Goal: Browse casually

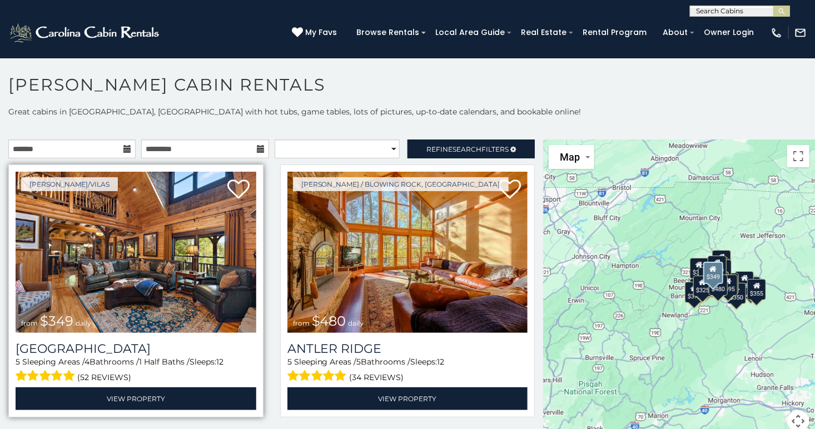
click at [141, 238] on img at bounding box center [136, 252] width 241 height 161
click at [144, 245] on img at bounding box center [136, 252] width 241 height 161
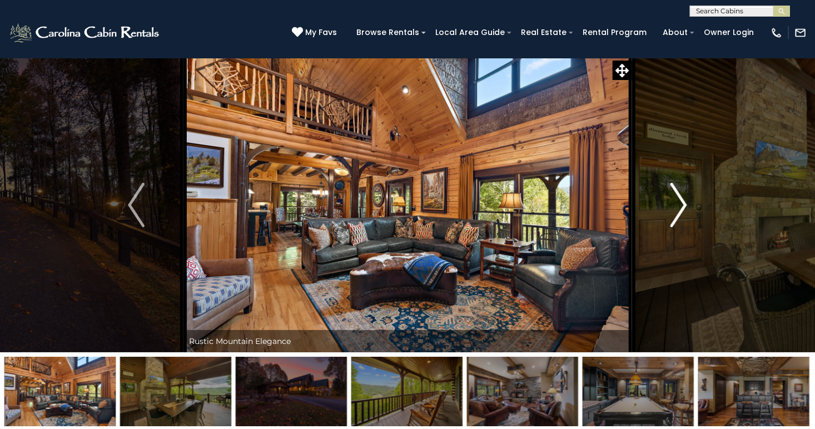
click at [686, 196] on img "Next" at bounding box center [679, 205] width 17 height 44
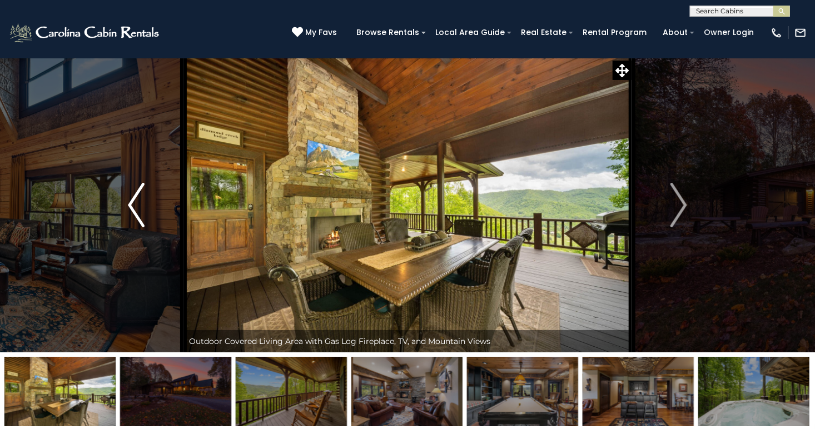
click at [127, 199] on button "Previous" at bounding box center [136, 205] width 95 height 295
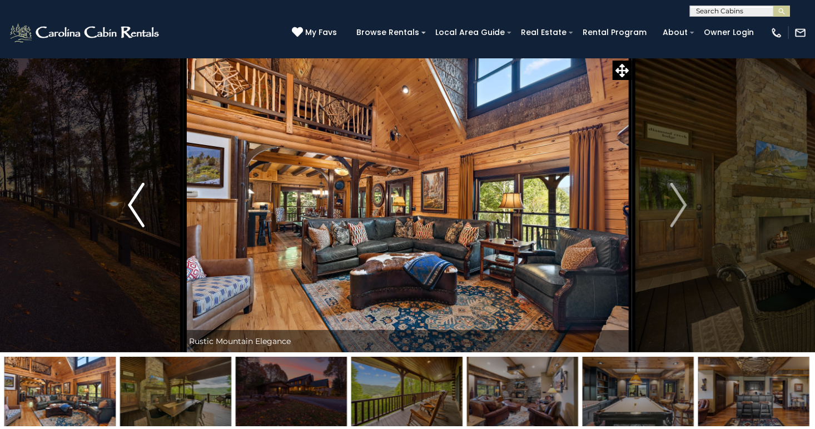
click at [131, 199] on img "Previous" at bounding box center [136, 205] width 17 height 44
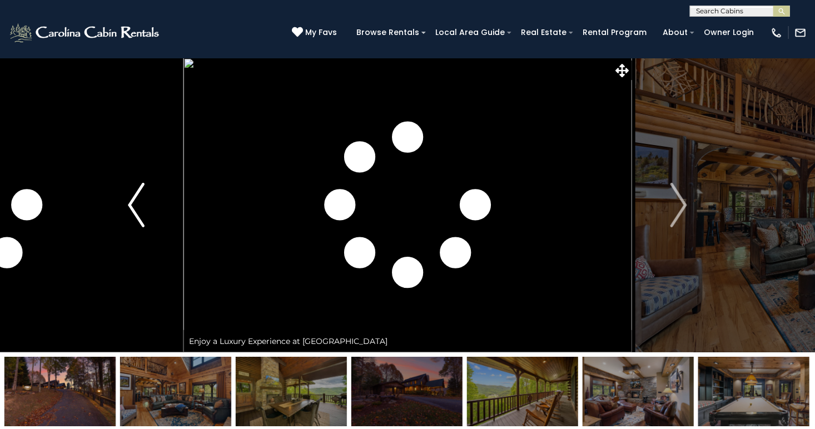
click at [133, 198] on img "Previous" at bounding box center [136, 205] width 17 height 44
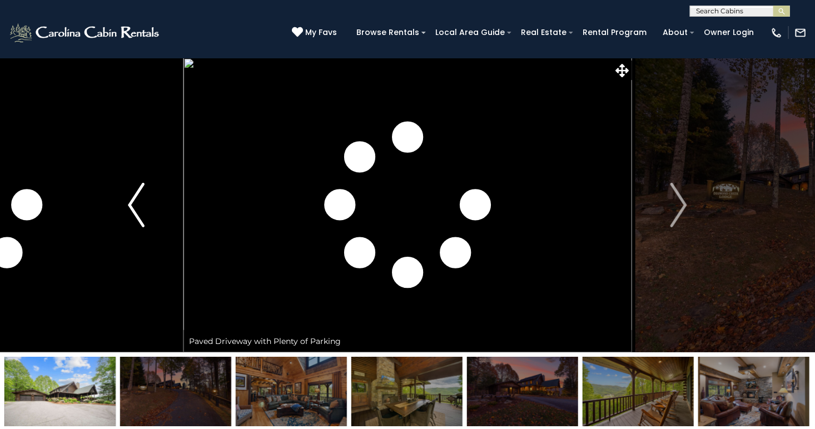
click at [133, 199] on img "Previous" at bounding box center [136, 205] width 17 height 44
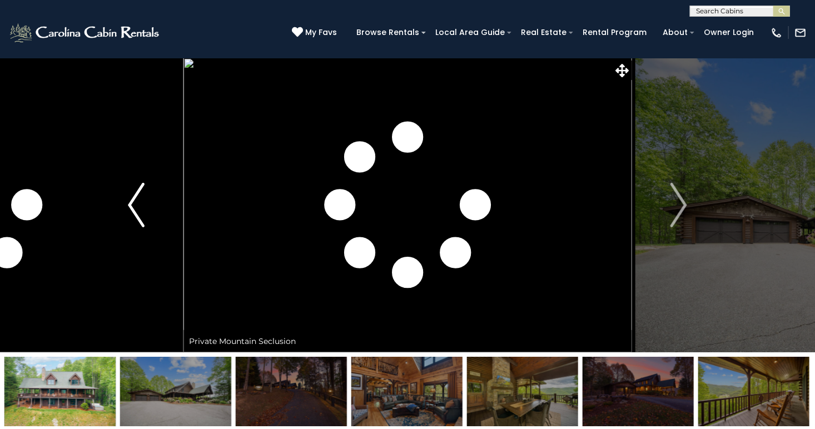
click at [133, 198] on img "Previous" at bounding box center [136, 205] width 17 height 44
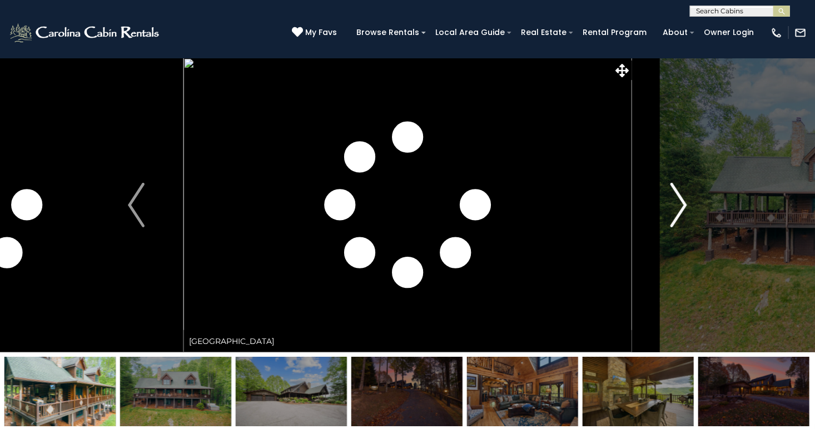
drag, startPoint x: 685, startPoint y: 200, endPoint x: 691, endPoint y: 199, distance: 6.8
click at [685, 200] on img "Next" at bounding box center [679, 205] width 17 height 44
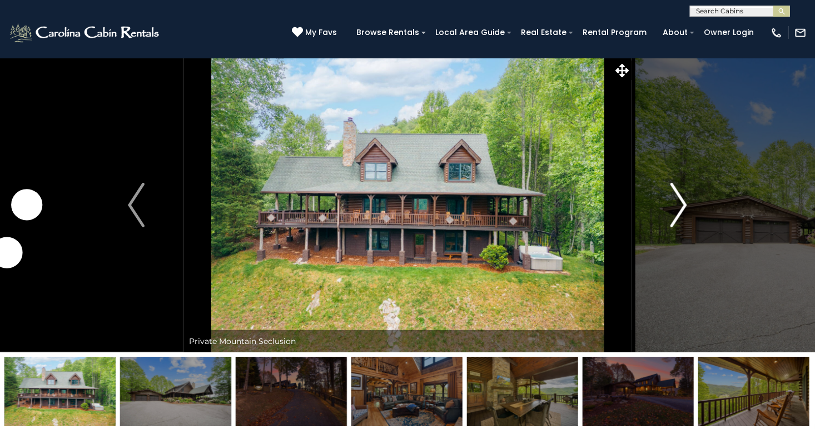
click at [687, 197] on img "Next" at bounding box center [679, 205] width 17 height 44
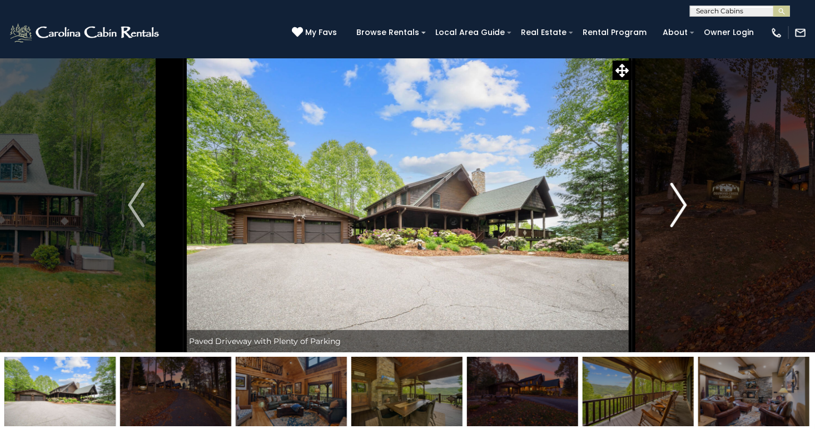
click at [684, 197] on img "Next" at bounding box center [679, 205] width 17 height 44
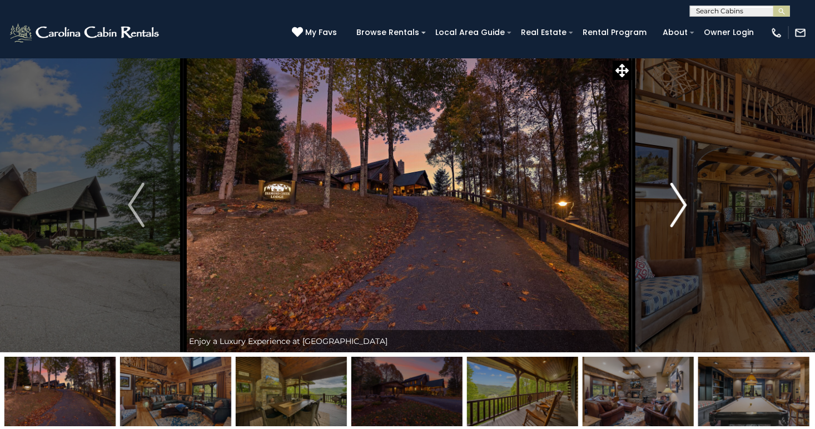
click at [685, 196] on img "Next" at bounding box center [679, 205] width 17 height 44
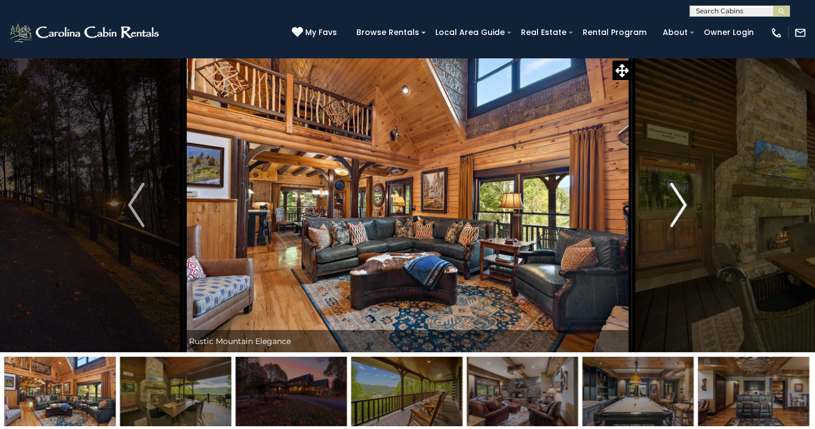
click at [679, 196] on img "Next" at bounding box center [679, 205] width 17 height 44
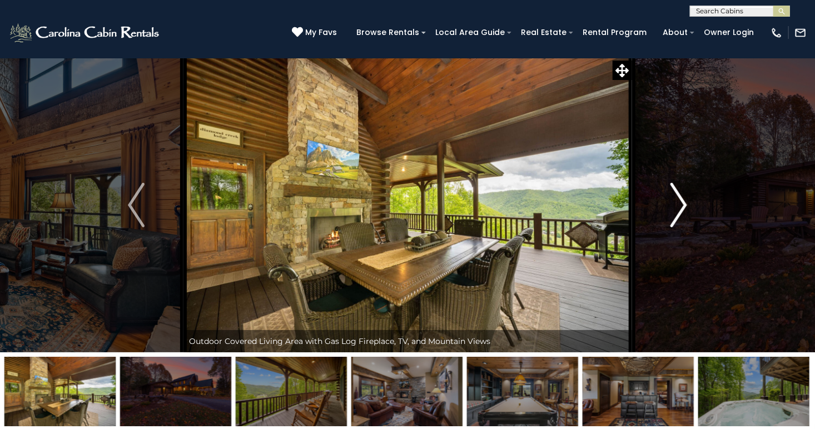
click at [679, 196] on img "Next" at bounding box center [679, 205] width 17 height 44
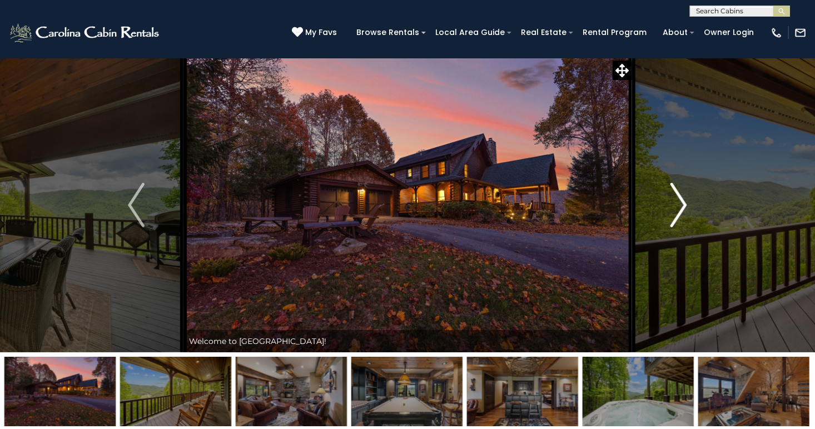
click at [680, 196] on img "Next" at bounding box center [679, 205] width 17 height 44
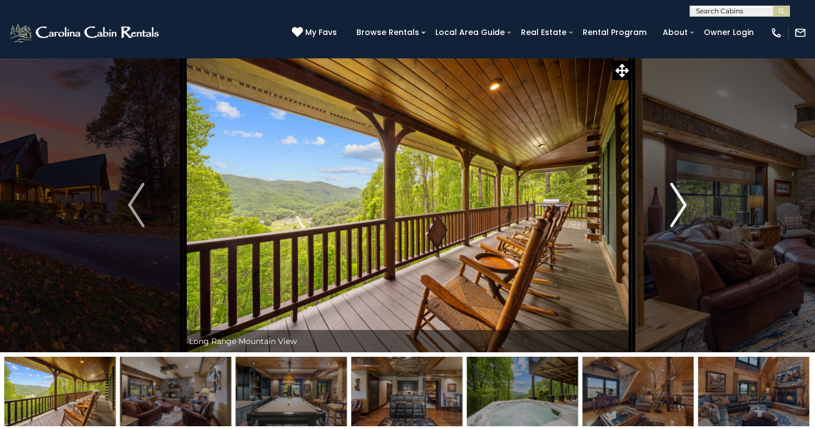
click at [681, 196] on img "Next" at bounding box center [679, 205] width 17 height 44
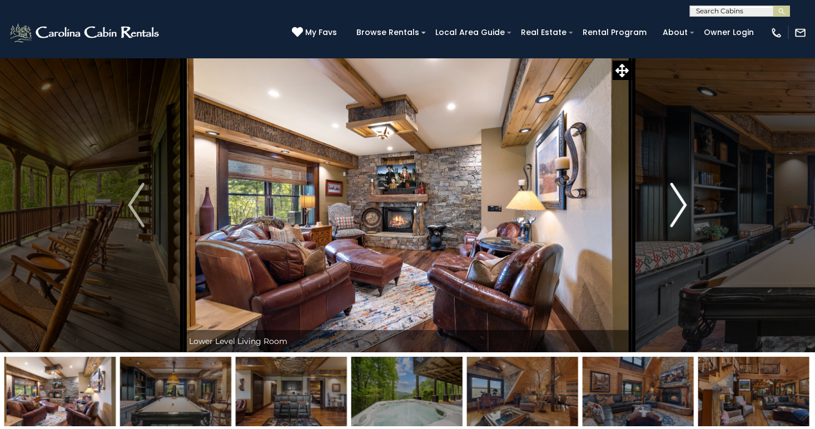
click at [675, 189] on img "Next" at bounding box center [679, 205] width 17 height 44
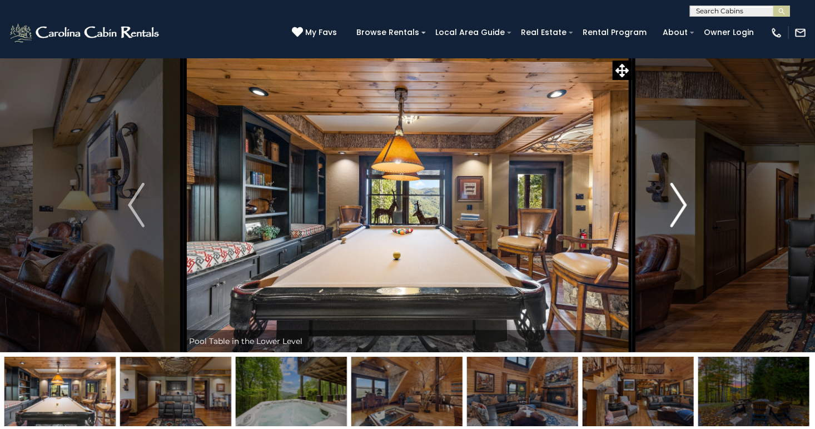
click at [675, 187] on img "Next" at bounding box center [679, 205] width 17 height 44
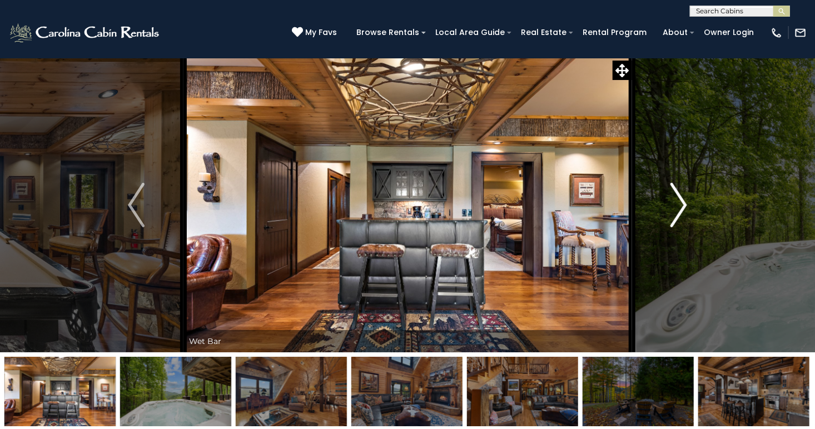
click at [675, 187] on img "Next" at bounding box center [679, 205] width 17 height 44
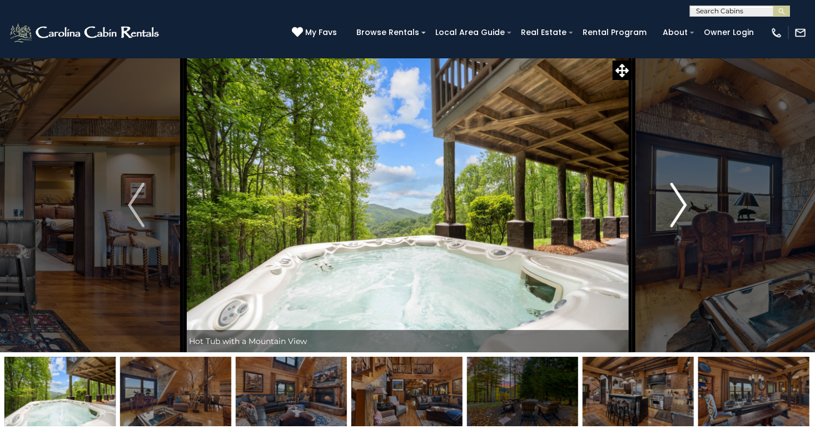
click at [675, 187] on img "Next" at bounding box center [679, 205] width 17 height 44
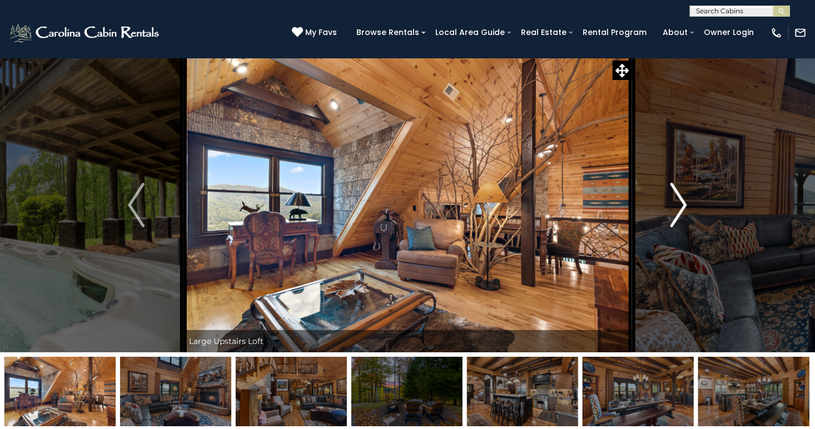
click at [675, 187] on img "Next" at bounding box center [679, 205] width 17 height 44
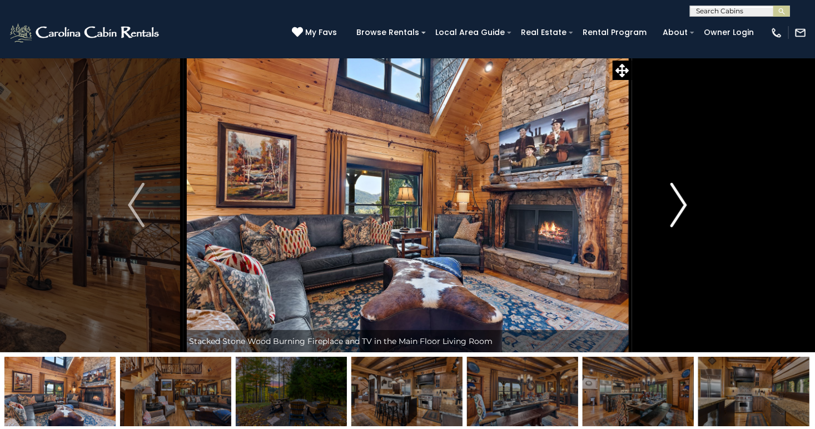
click at [676, 200] on img "Next" at bounding box center [679, 205] width 17 height 44
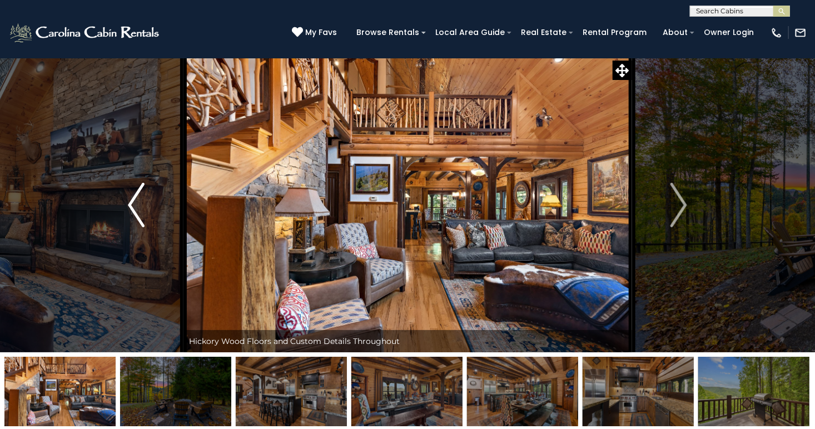
click at [134, 191] on img "Previous" at bounding box center [136, 205] width 17 height 44
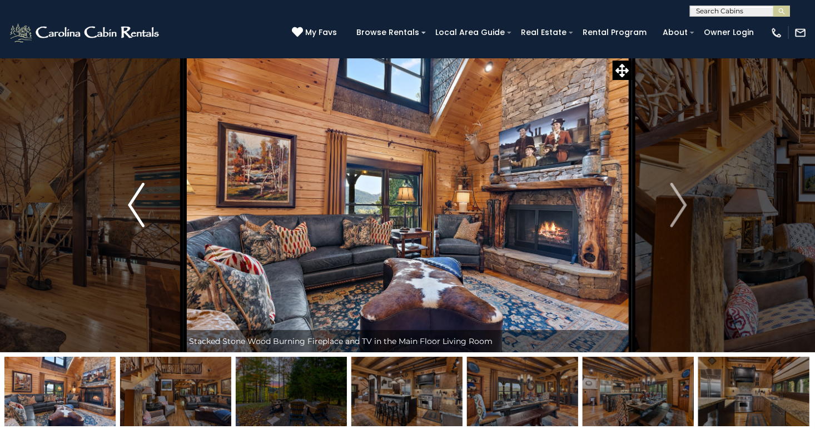
click at [130, 195] on img "Previous" at bounding box center [136, 205] width 17 height 44
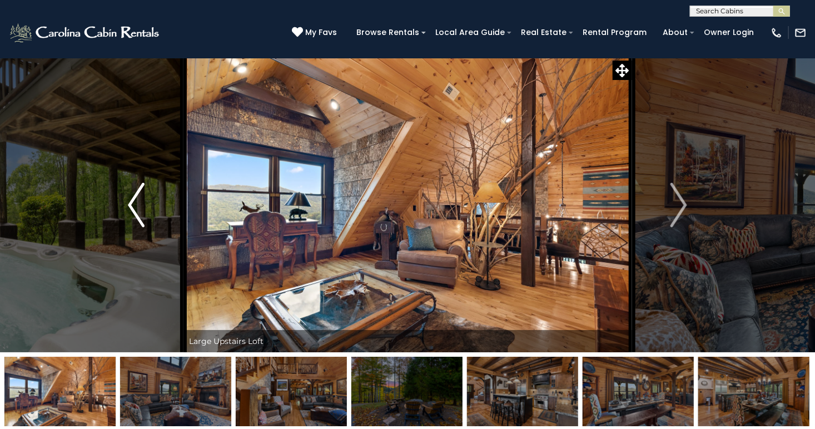
click at [129, 193] on img "Previous" at bounding box center [136, 205] width 17 height 44
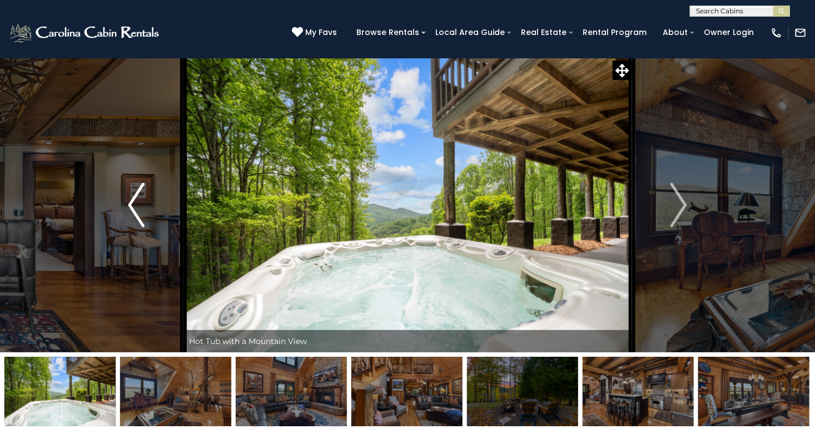
click at [129, 194] on img "Previous" at bounding box center [136, 205] width 17 height 44
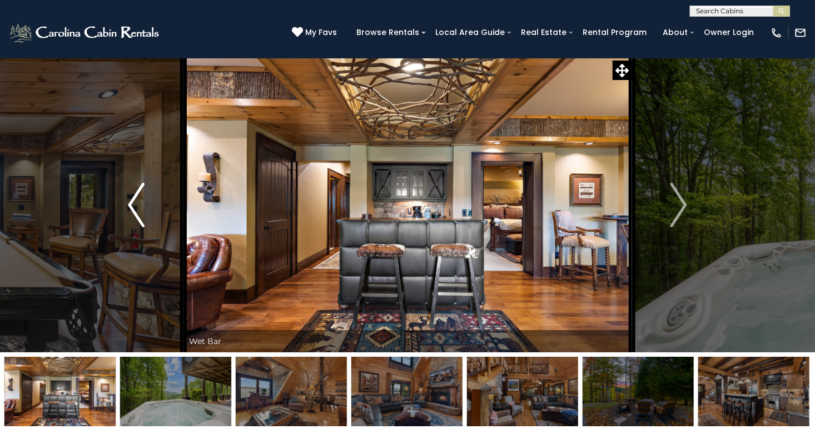
click at [129, 194] on img "Previous" at bounding box center [136, 205] width 17 height 44
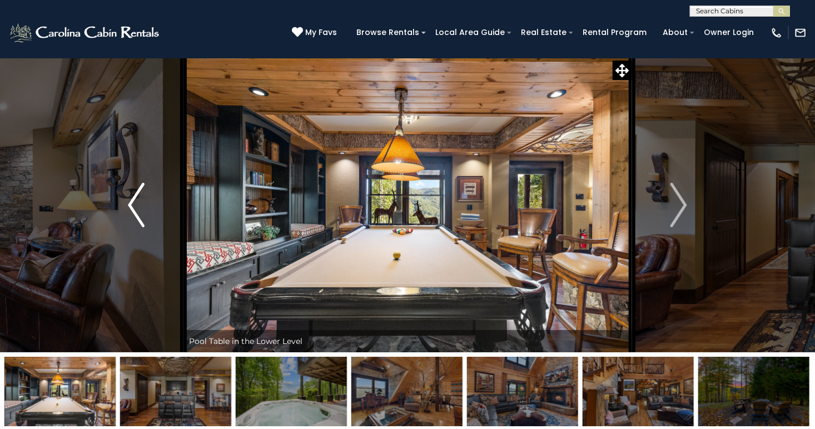
click at [129, 194] on img "Previous" at bounding box center [136, 205] width 17 height 44
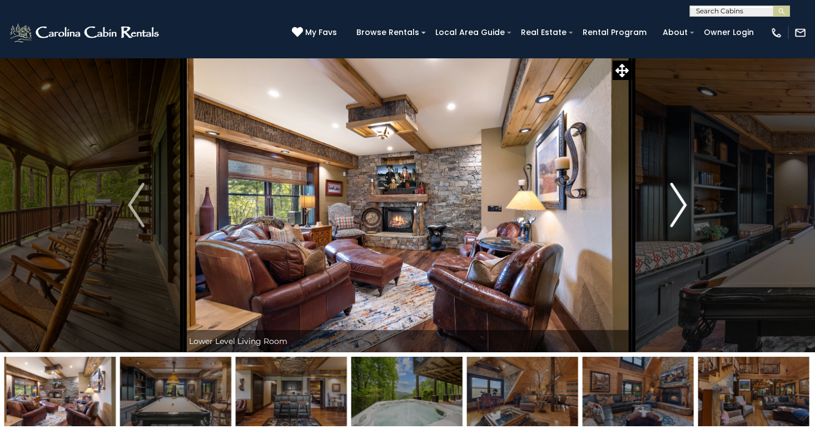
click at [669, 194] on button "Next" at bounding box center [679, 205] width 95 height 295
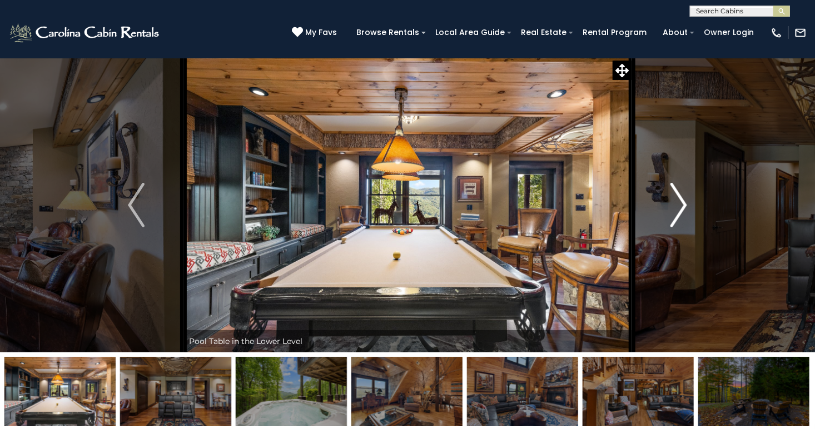
click at [671, 195] on button "Next" at bounding box center [679, 205] width 95 height 295
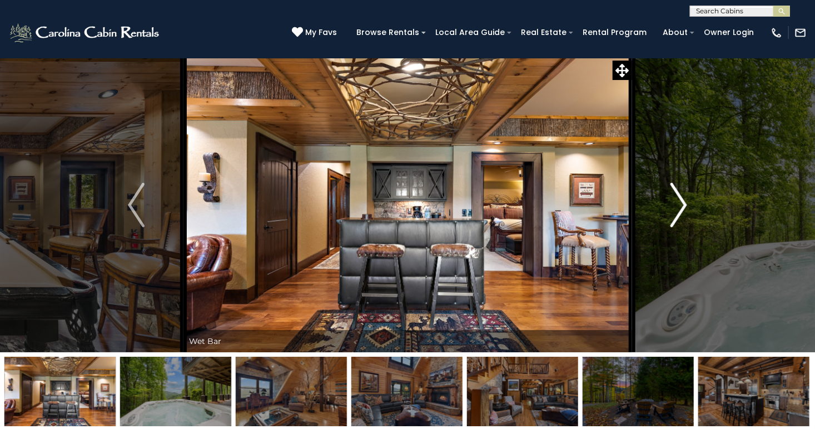
click at [671, 195] on img "Next" at bounding box center [679, 205] width 17 height 44
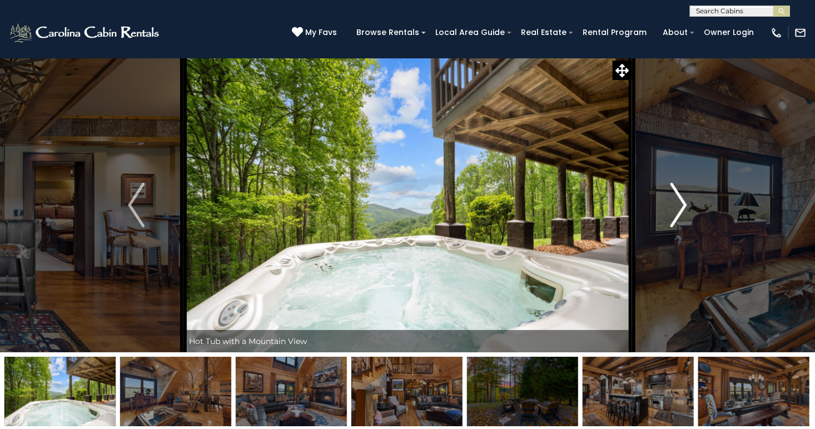
click at [671, 195] on img "Next" at bounding box center [679, 205] width 17 height 44
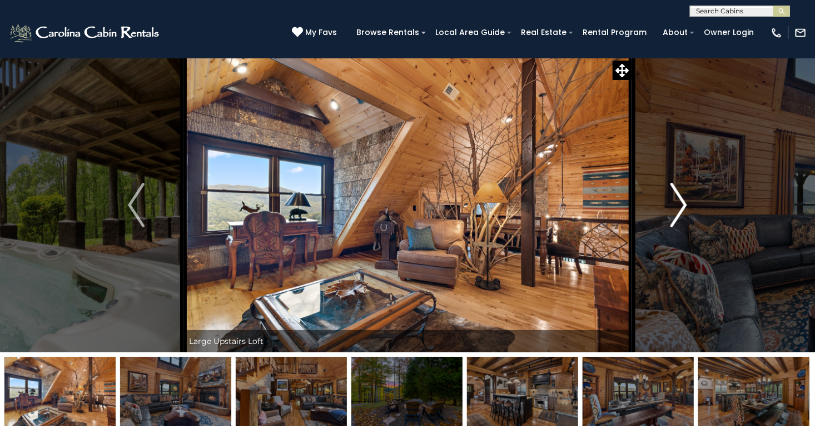
click at [671, 195] on img "Next" at bounding box center [679, 205] width 17 height 44
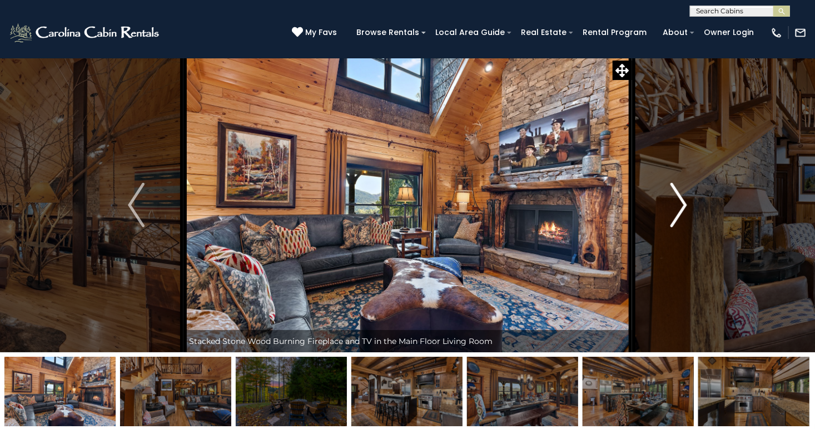
click at [671, 195] on img "Next" at bounding box center [679, 205] width 17 height 44
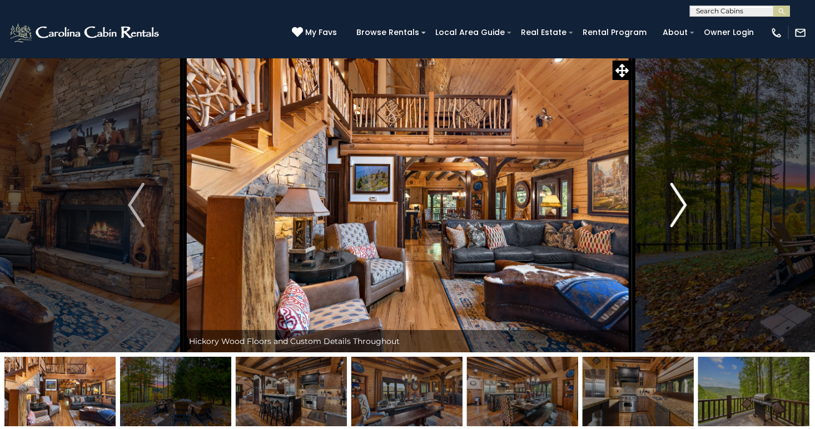
click at [680, 206] on img "Next" at bounding box center [679, 205] width 17 height 44
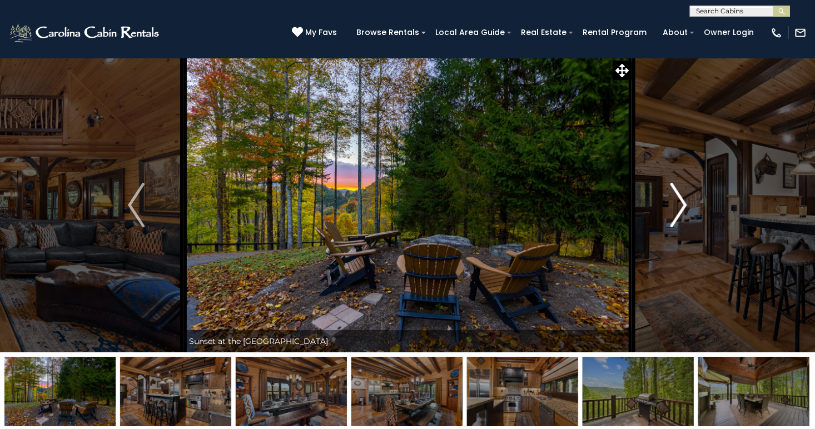
click at [675, 200] on img "Next" at bounding box center [679, 205] width 17 height 44
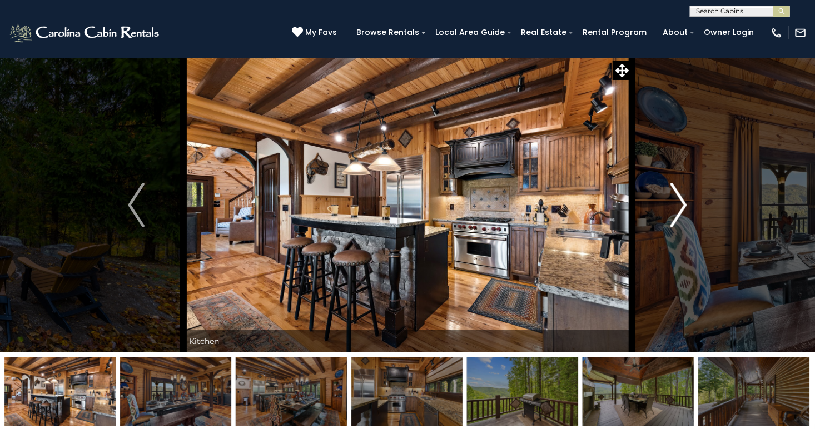
click at [675, 200] on img "Next" at bounding box center [679, 205] width 17 height 44
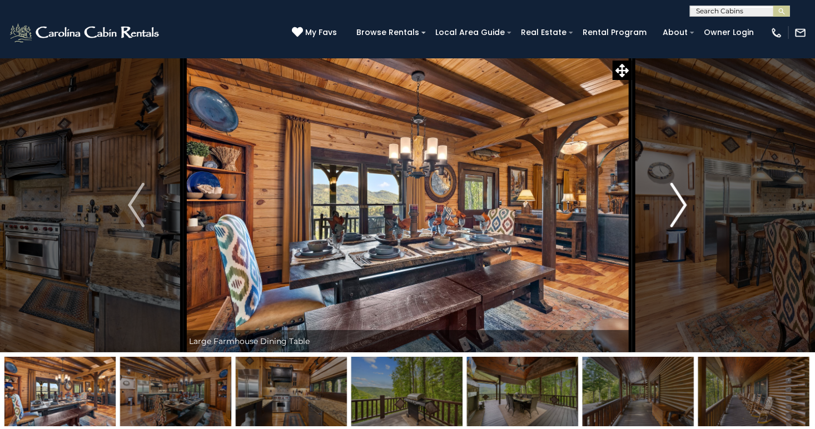
click at [681, 200] on img "Next" at bounding box center [679, 205] width 17 height 44
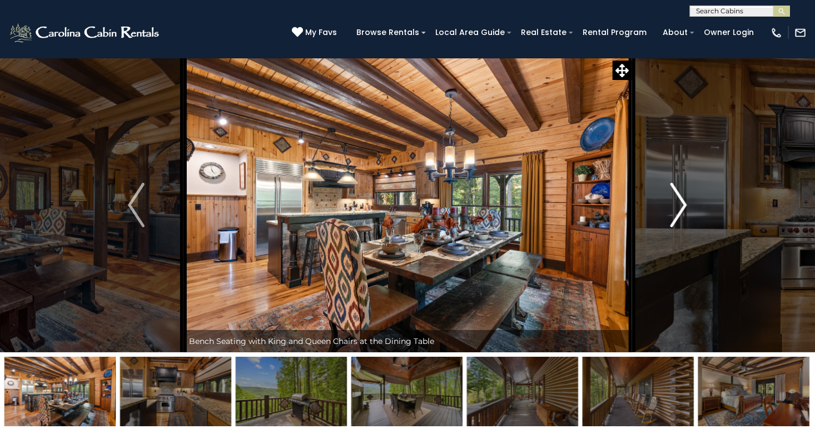
click at [680, 195] on img "Next" at bounding box center [679, 205] width 17 height 44
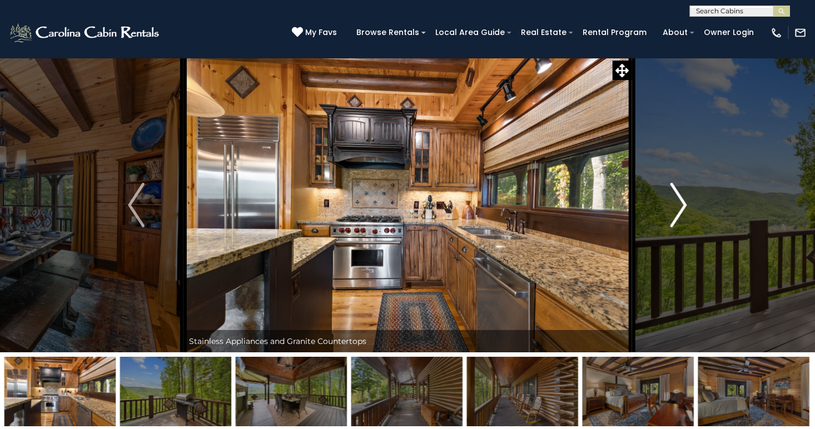
click at [678, 191] on img "Next" at bounding box center [679, 205] width 17 height 44
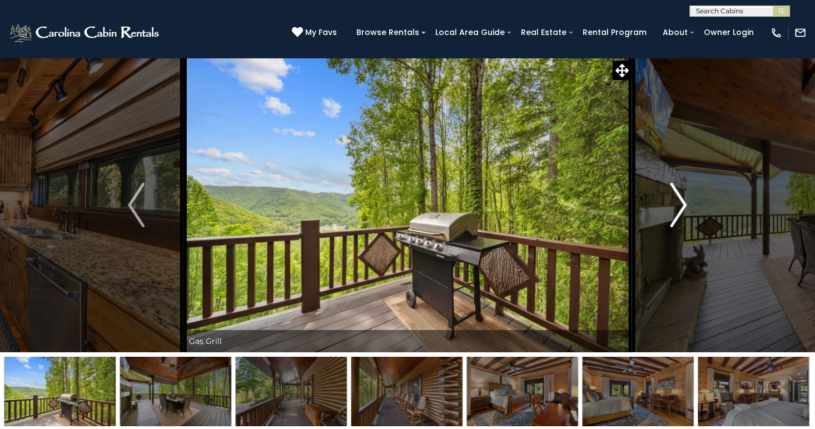
click at [677, 190] on img "Next" at bounding box center [679, 205] width 17 height 44
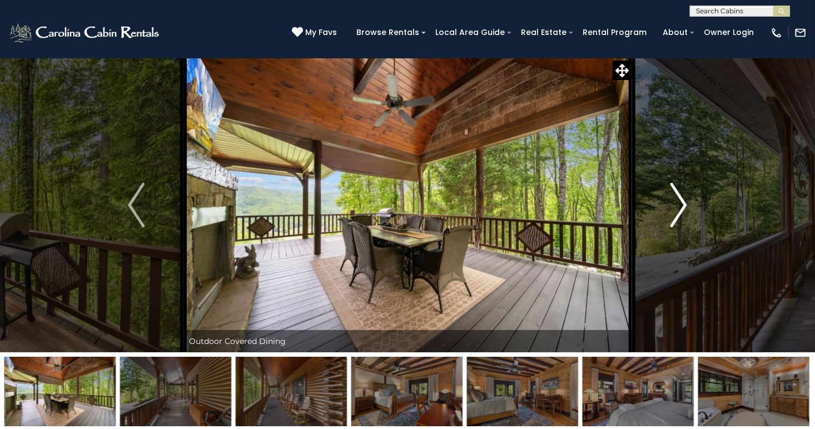
drag, startPoint x: 665, startPoint y: 185, endPoint x: 650, endPoint y: 189, distance: 15.1
click at [661, 187] on button "Next" at bounding box center [679, 205] width 95 height 295
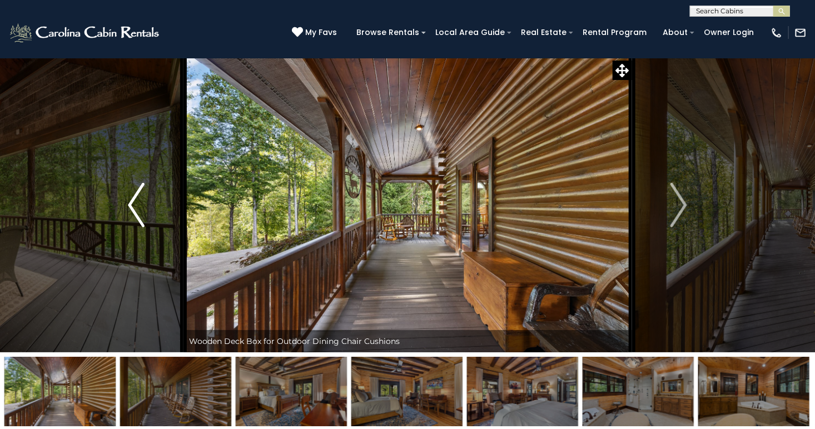
click at [123, 194] on button "Previous" at bounding box center [136, 205] width 95 height 295
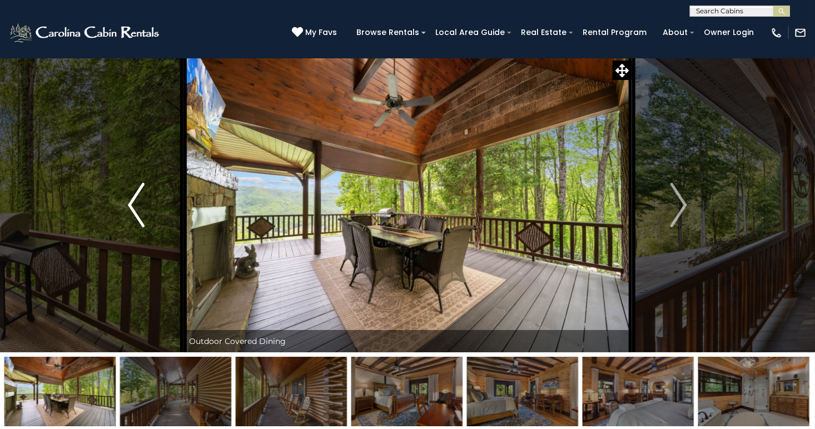
click at [123, 194] on button "Previous" at bounding box center [136, 205] width 95 height 295
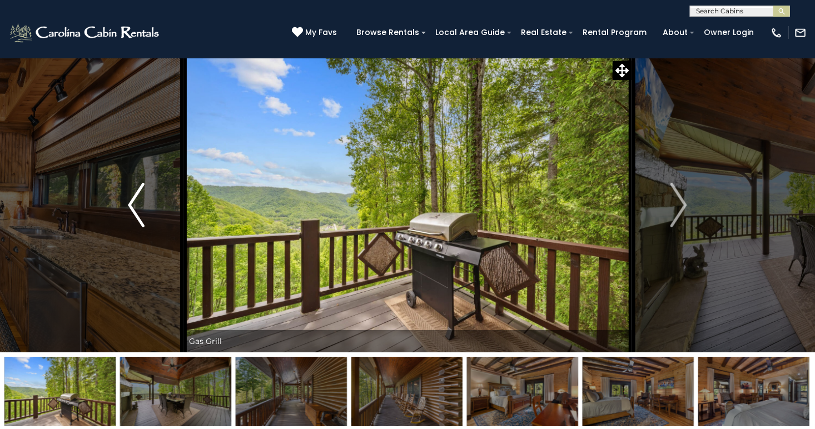
click at [129, 194] on img "Previous" at bounding box center [136, 205] width 17 height 44
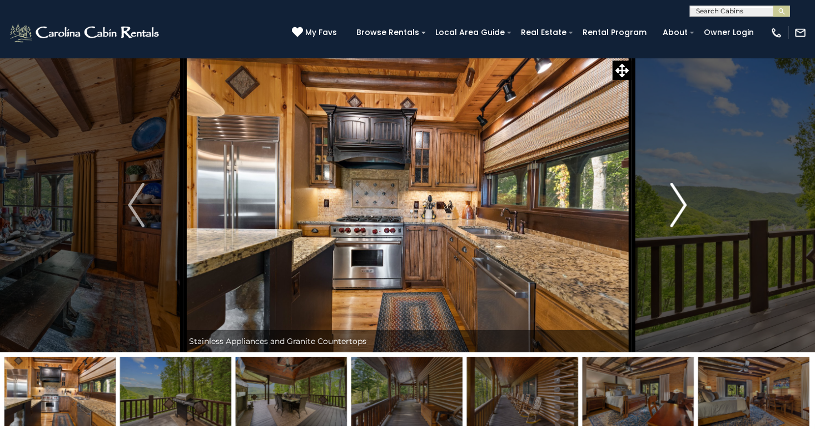
click at [688, 200] on button "Next" at bounding box center [679, 205] width 95 height 295
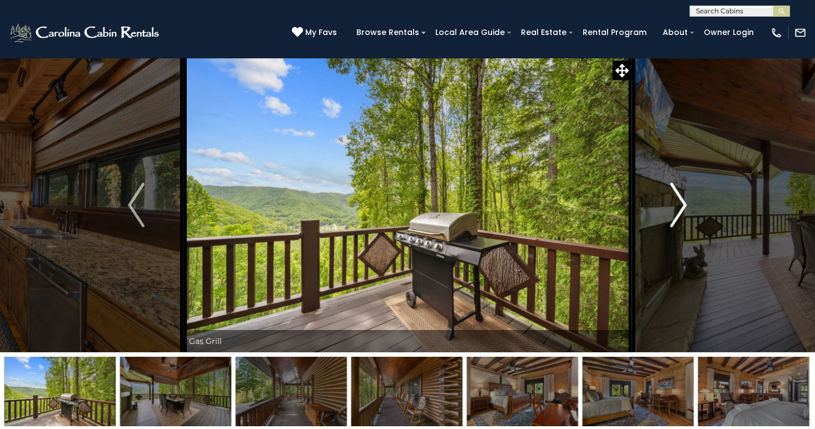
click at [688, 199] on button "Next" at bounding box center [679, 205] width 95 height 295
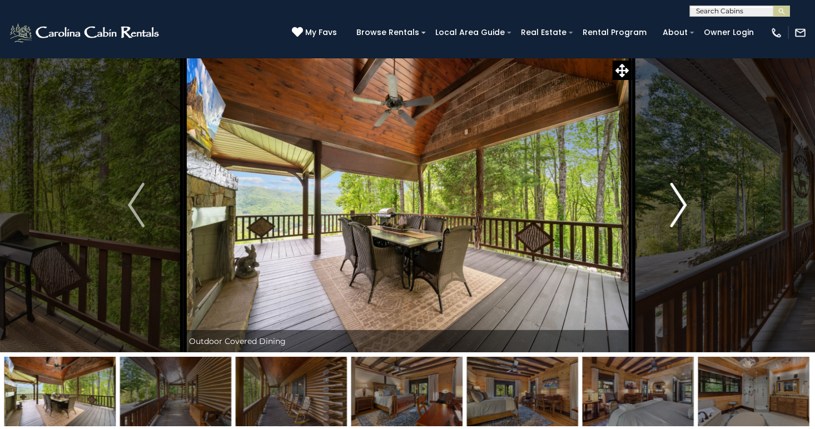
click at [691, 198] on button "Next" at bounding box center [679, 205] width 95 height 295
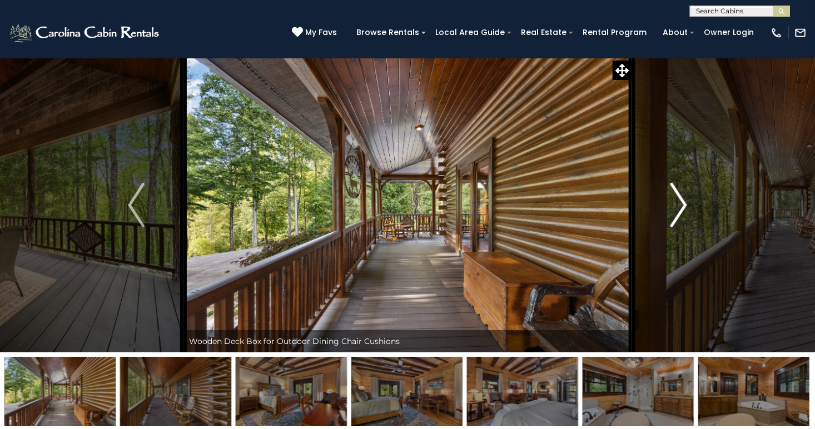
click at [679, 194] on img "Next" at bounding box center [679, 205] width 17 height 44
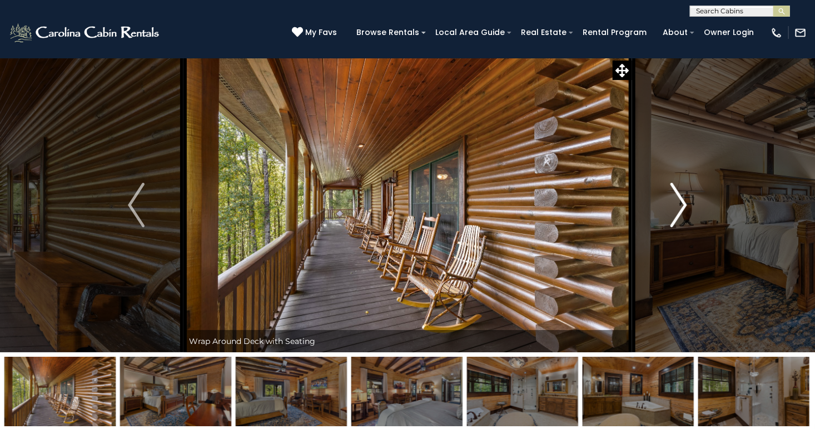
click at [679, 192] on img "Next" at bounding box center [679, 205] width 17 height 44
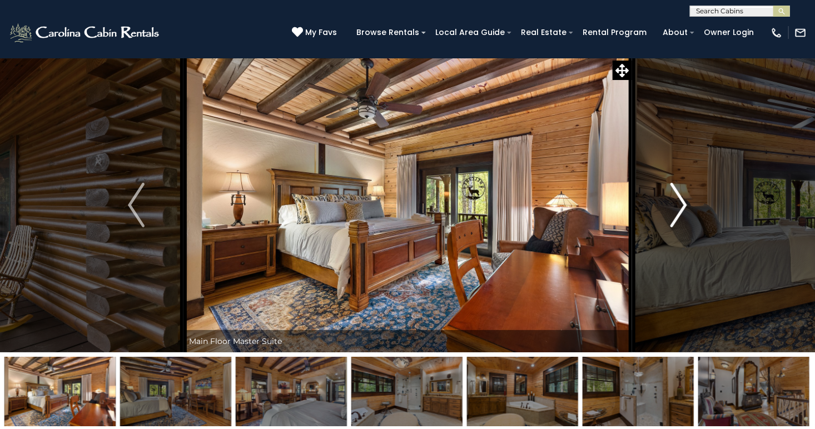
click at [683, 197] on img "Next" at bounding box center [679, 205] width 17 height 44
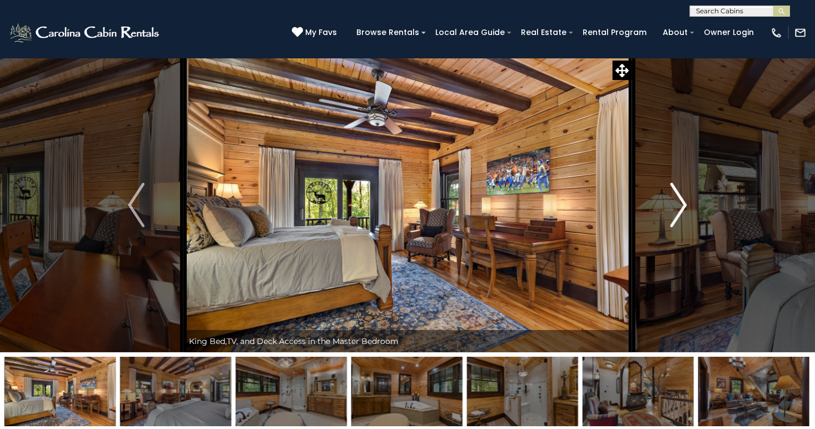
click at [681, 199] on img "Next" at bounding box center [679, 205] width 17 height 44
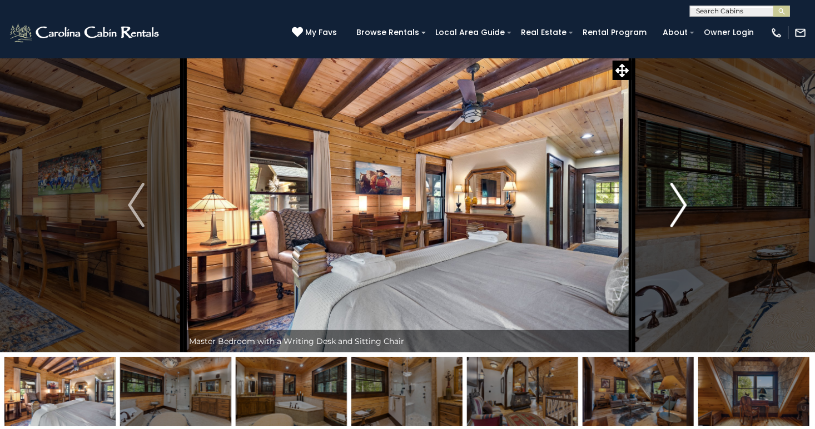
click at [678, 194] on img "Next" at bounding box center [679, 205] width 17 height 44
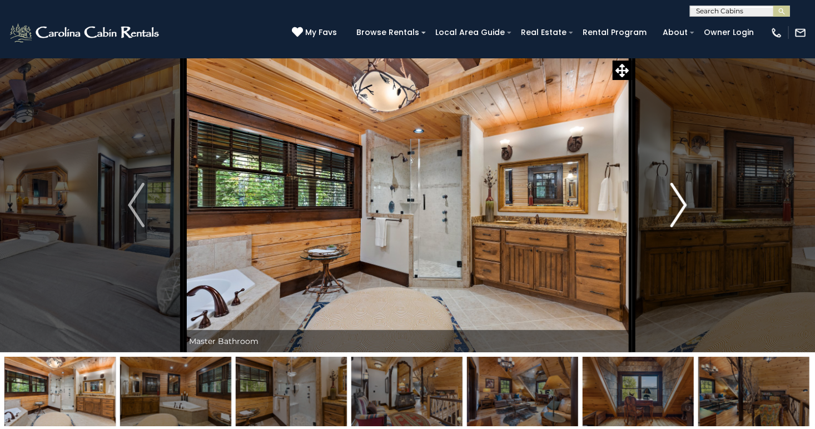
click at [682, 199] on img "Next" at bounding box center [679, 205] width 17 height 44
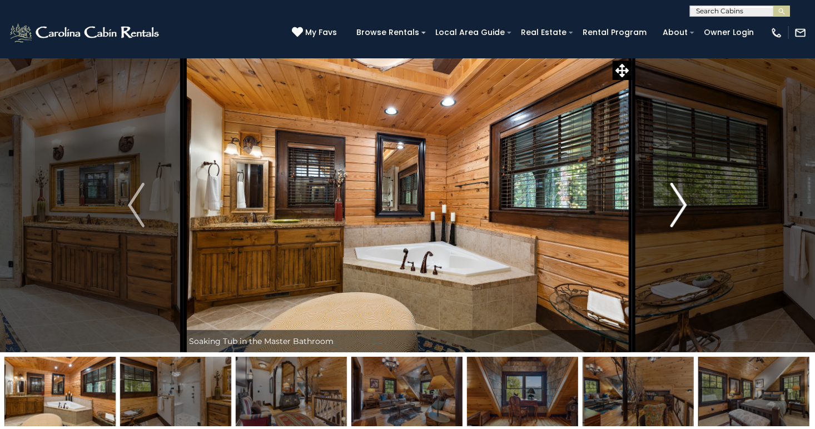
click at [682, 199] on img "Next" at bounding box center [679, 205] width 17 height 44
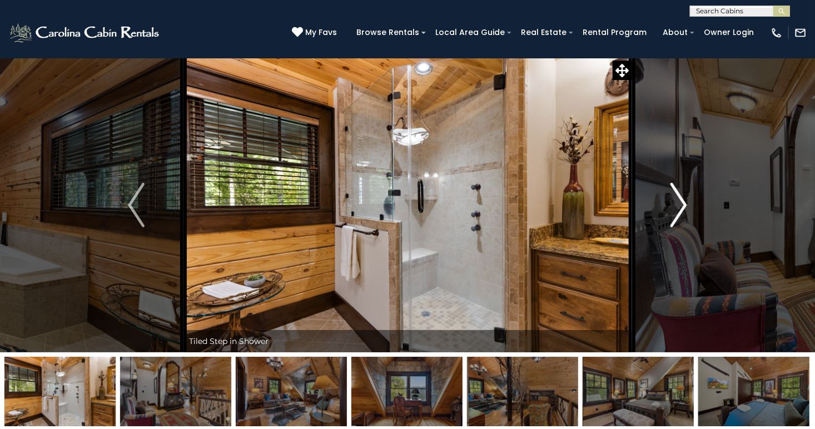
click at [682, 199] on img "Next" at bounding box center [679, 205] width 17 height 44
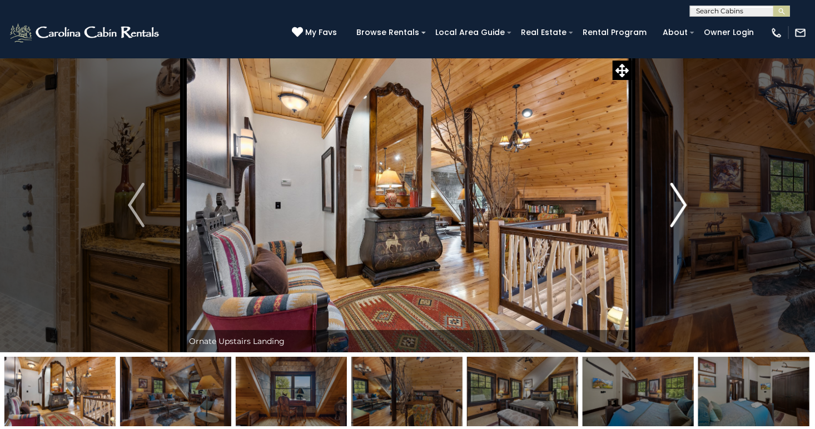
click at [675, 203] on img "Next" at bounding box center [679, 205] width 17 height 44
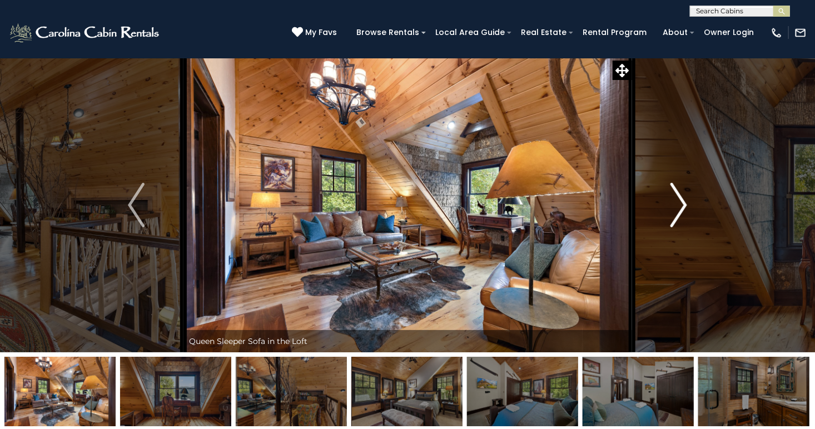
click at [680, 196] on img "Next" at bounding box center [679, 205] width 17 height 44
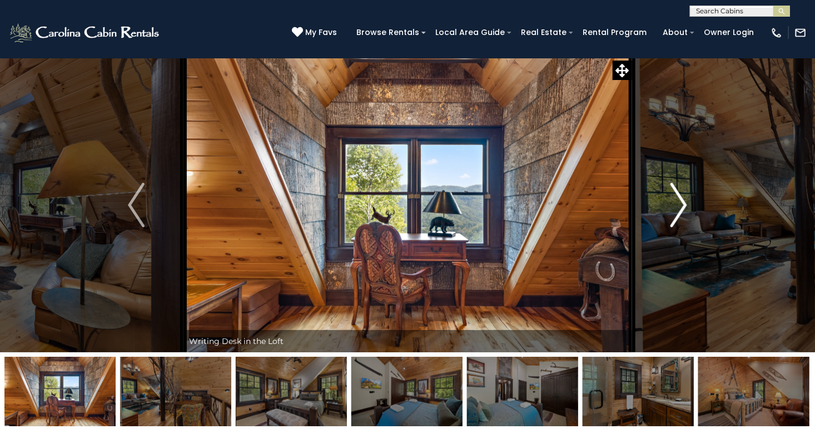
click at [675, 191] on img "Next" at bounding box center [679, 205] width 17 height 44
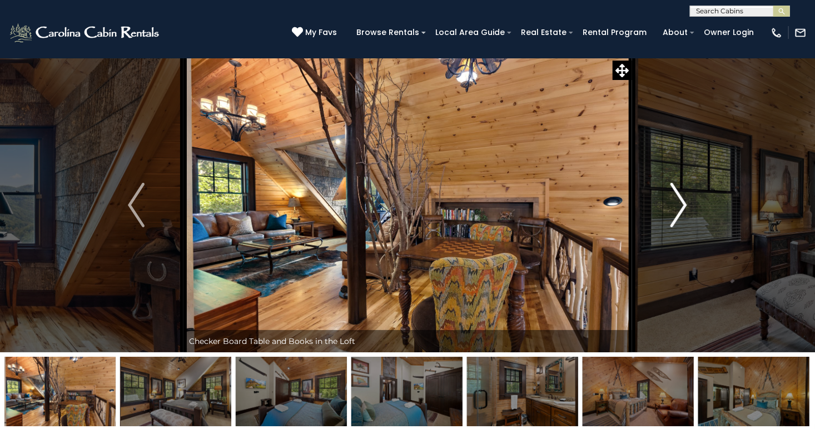
click at [682, 187] on img "Next" at bounding box center [679, 205] width 17 height 44
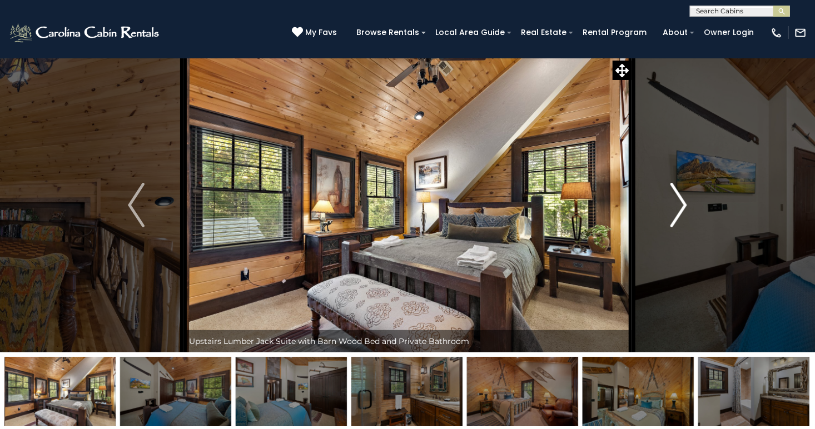
click at [679, 200] on img "Next" at bounding box center [679, 205] width 17 height 44
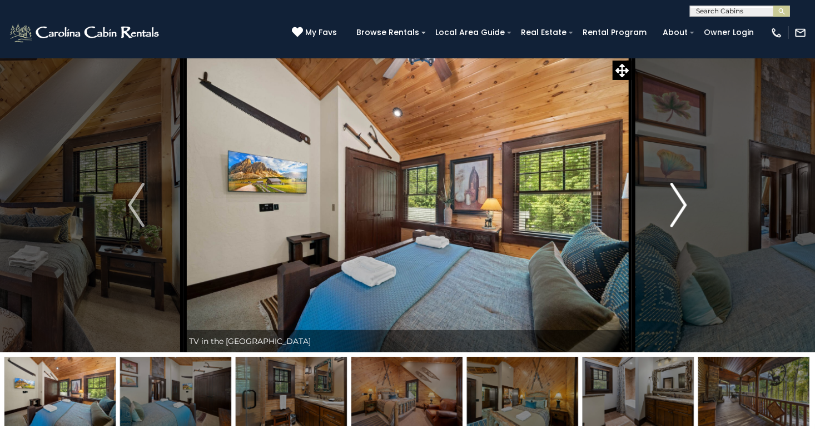
click at [679, 200] on img "Next" at bounding box center [679, 205] width 17 height 44
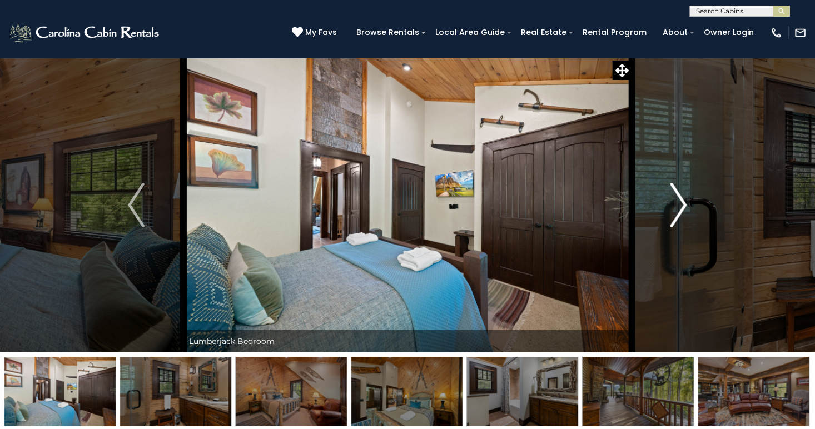
click at [679, 200] on img "Next" at bounding box center [679, 205] width 17 height 44
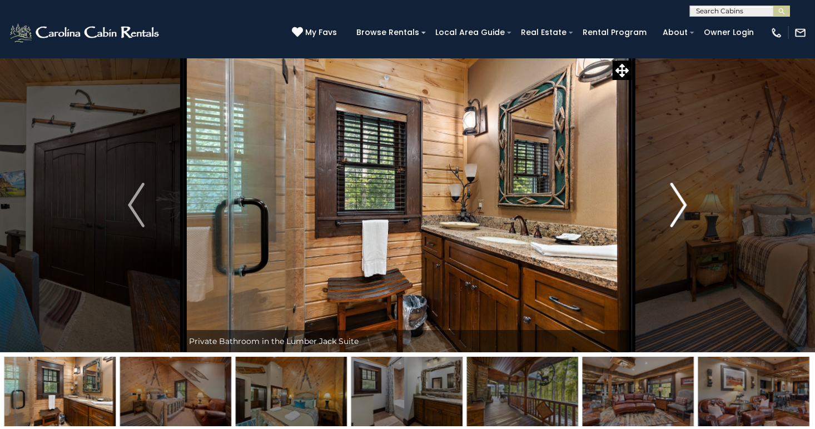
click at [679, 200] on img "Next" at bounding box center [679, 205] width 17 height 44
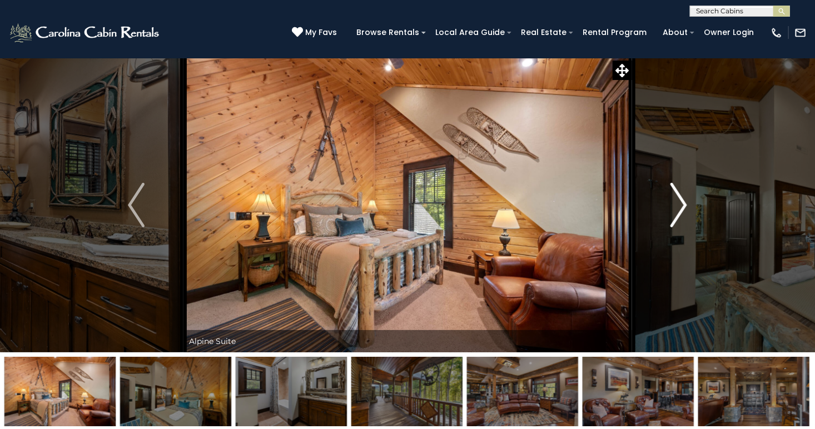
click at [679, 200] on img "Next" at bounding box center [679, 205] width 17 height 44
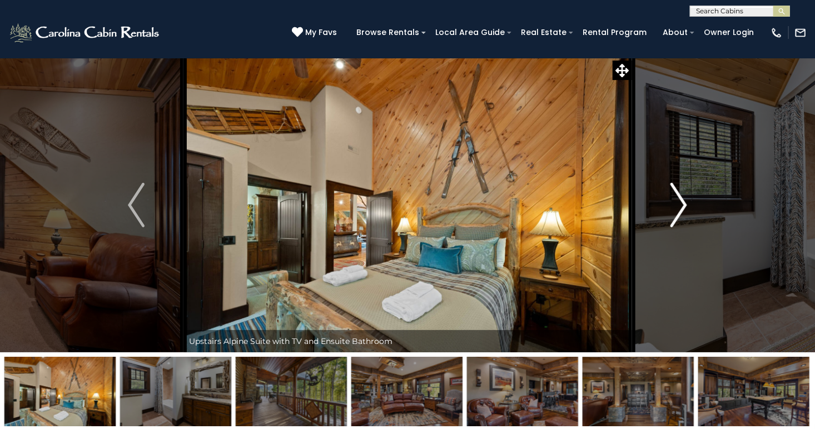
click at [679, 200] on img "Next" at bounding box center [679, 205] width 17 height 44
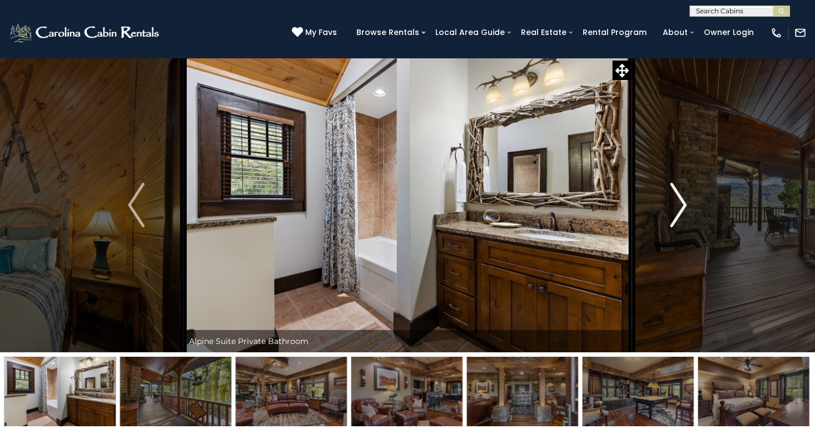
click at [679, 200] on img "Next" at bounding box center [679, 205] width 17 height 44
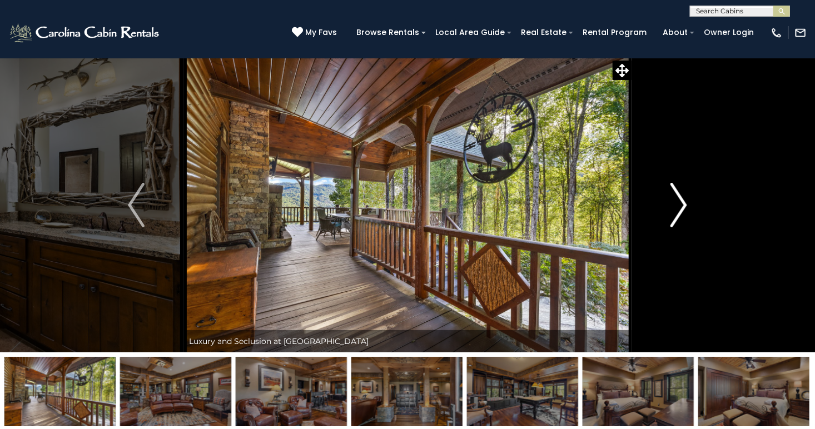
click at [679, 200] on img "Next" at bounding box center [679, 205] width 17 height 44
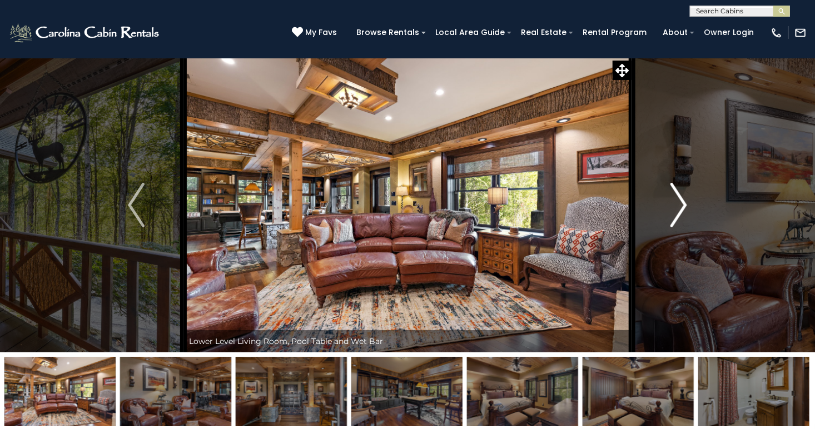
click at [683, 196] on img "Next" at bounding box center [679, 205] width 17 height 44
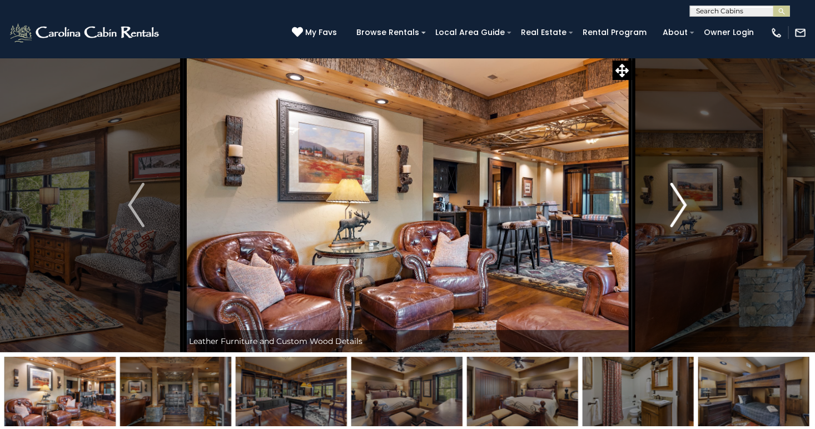
click at [684, 192] on img "Next" at bounding box center [679, 205] width 17 height 44
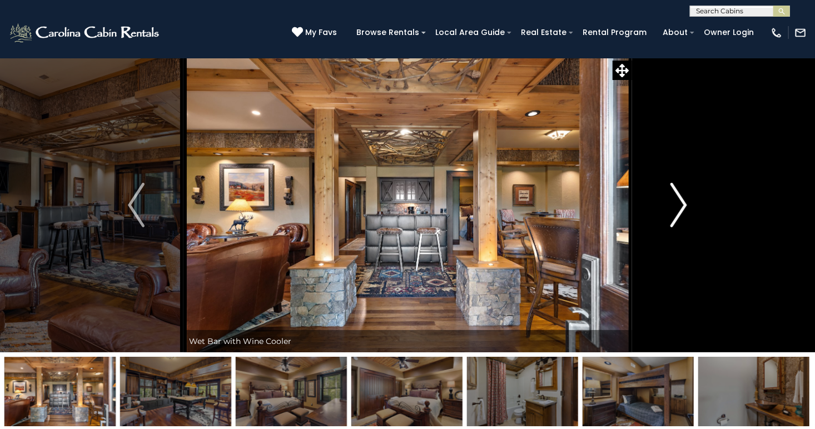
click at [682, 192] on img "Next" at bounding box center [679, 205] width 17 height 44
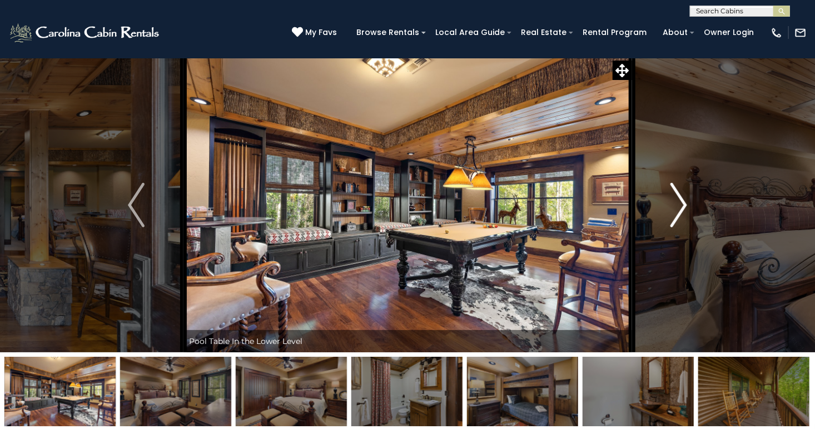
click at [684, 200] on img "Next" at bounding box center [679, 205] width 17 height 44
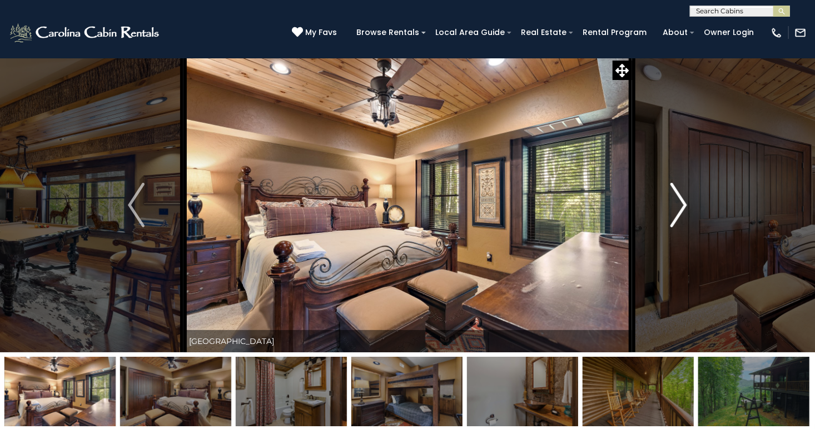
click at [673, 196] on img "Next" at bounding box center [679, 205] width 17 height 44
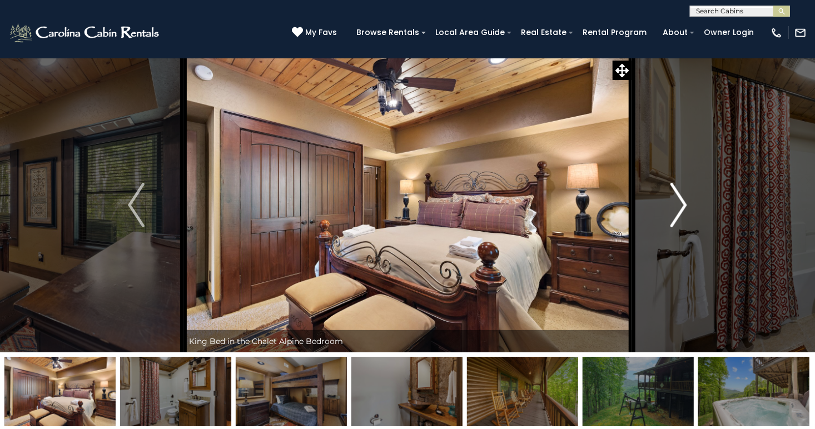
click at [673, 196] on img "Next" at bounding box center [679, 205] width 17 height 44
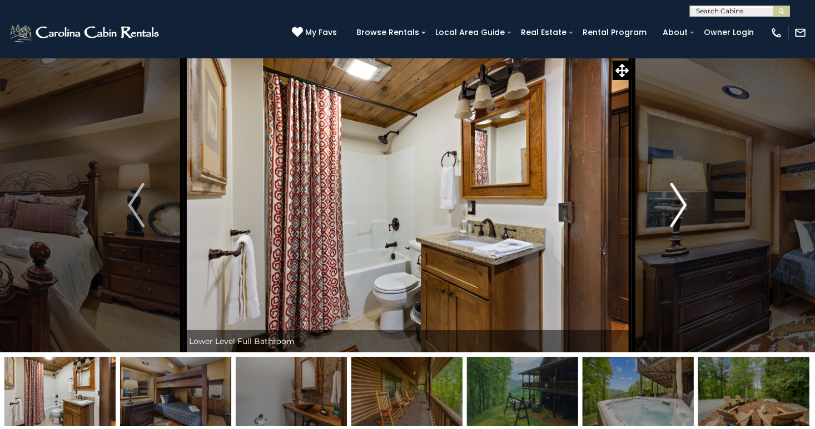
click at [673, 196] on img "Next" at bounding box center [679, 205] width 17 height 44
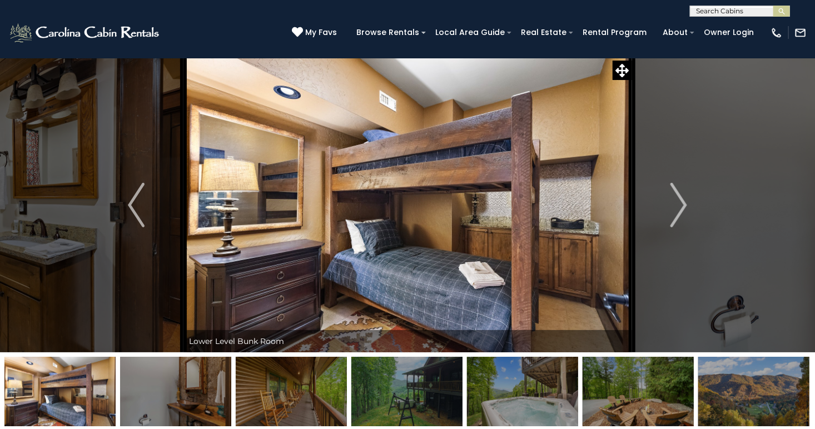
click at [454, 245] on img at bounding box center [408, 205] width 449 height 295
click at [674, 191] on img "Next" at bounding box center [679, 205] width 17 height 44
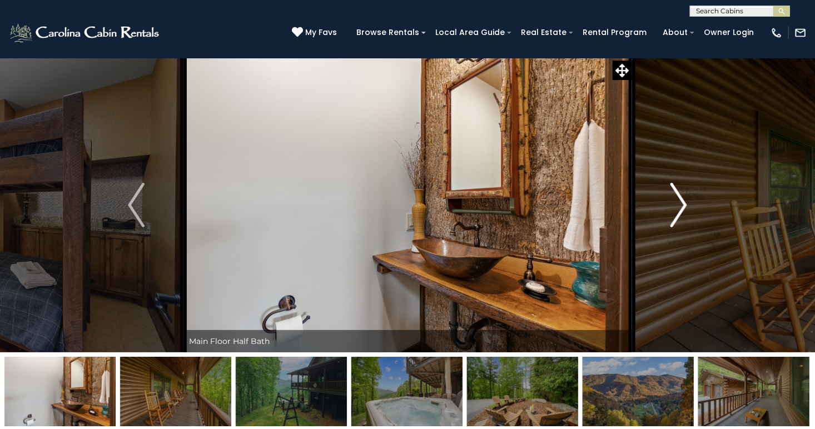
click at [677, 191] on img "Next" at bounding box center [679, 205] width 17 height 44
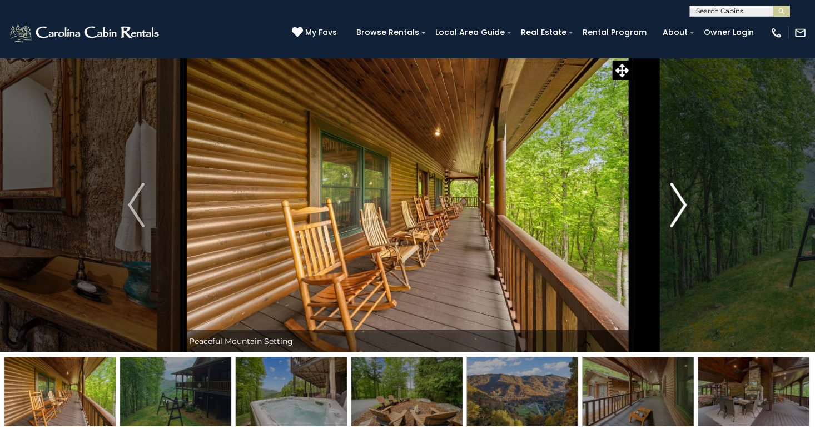
click at [677, 191] on img "Next" at bounding box center [679, 205] width 17 height 44
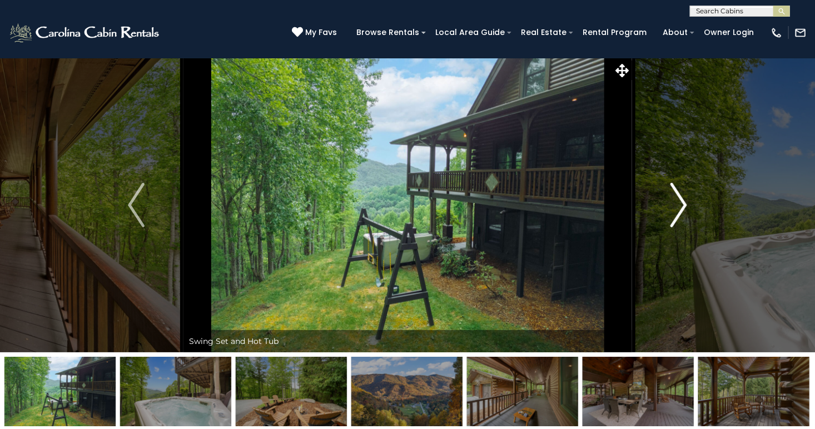
click at [677, 191] on img "Next" at bounding box center [679, 205] width 17 height 44
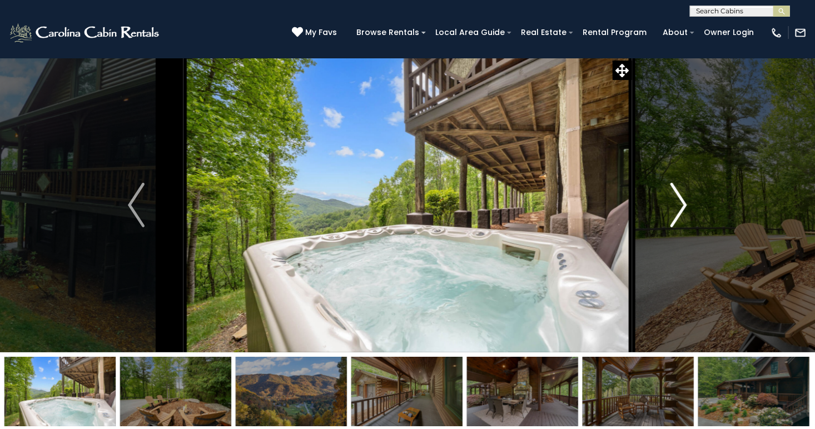
click at [677, 191] on img "Next" at bounding box center [679, 205] width 17 height 44
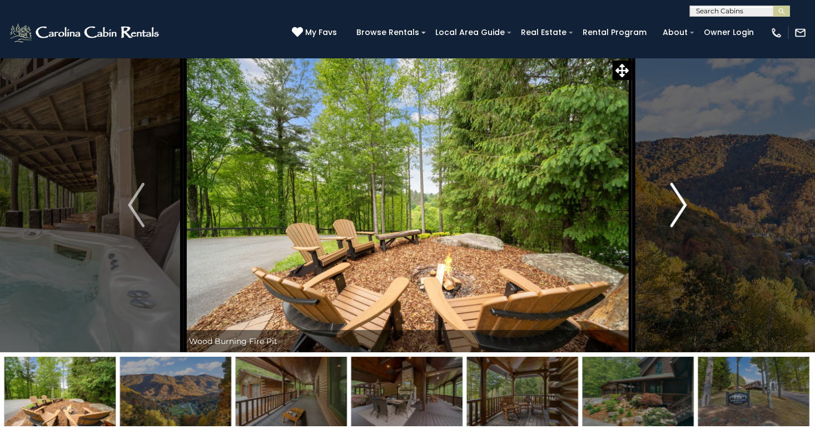
click at [677, 191] on img "Next" at bounding box center [679, 205] width 17 height 44
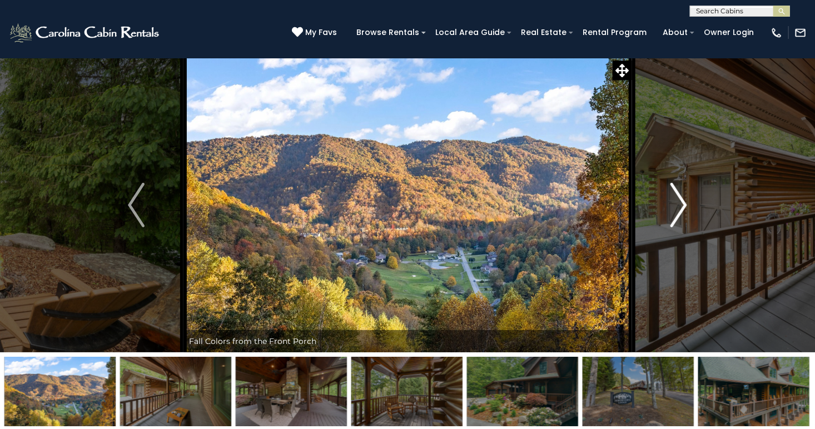
click at [677, 191] on img "Next" at bounding box center [679, 205] width 17 height 44
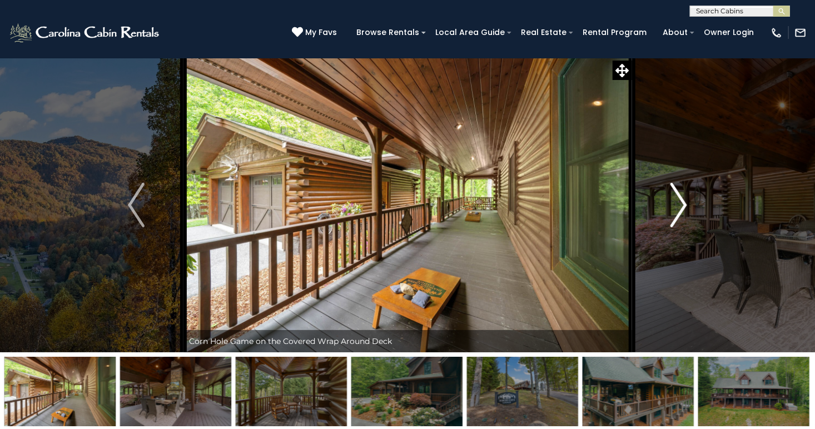
click at [684, 196] on img "Next" at bounding box center [679, 205] width 17 height 44
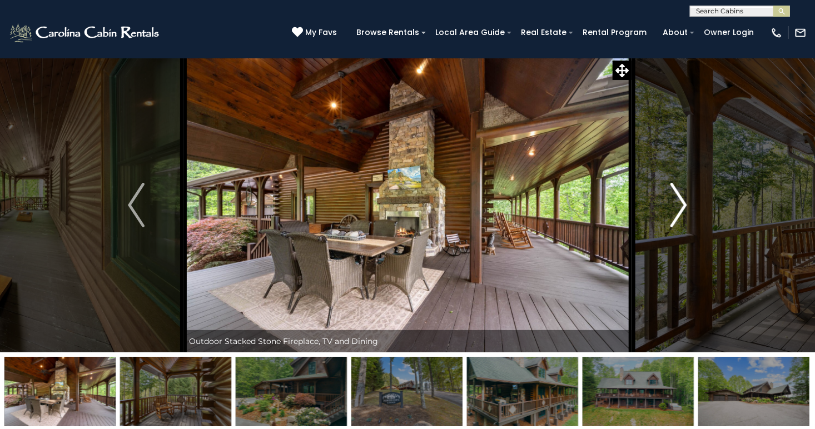
click at [679, 197] on img "Next" at bounding box center [679, 205] width 17 height 44
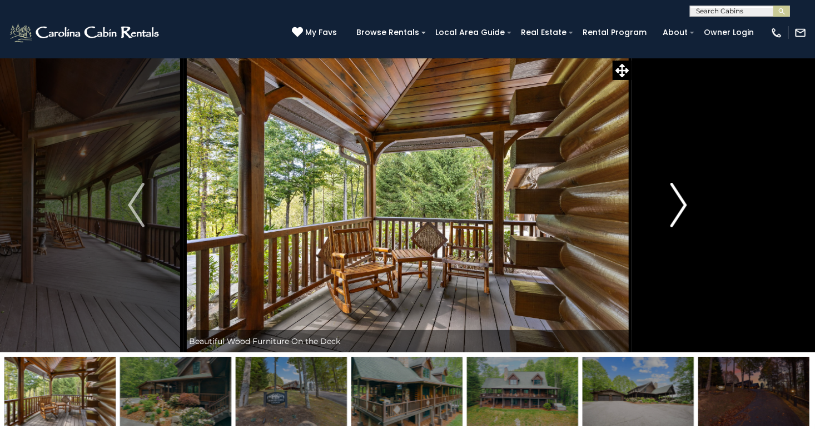
click at [679, 197] on img "Next" at bounding box center [679, 205] width 17 height 44
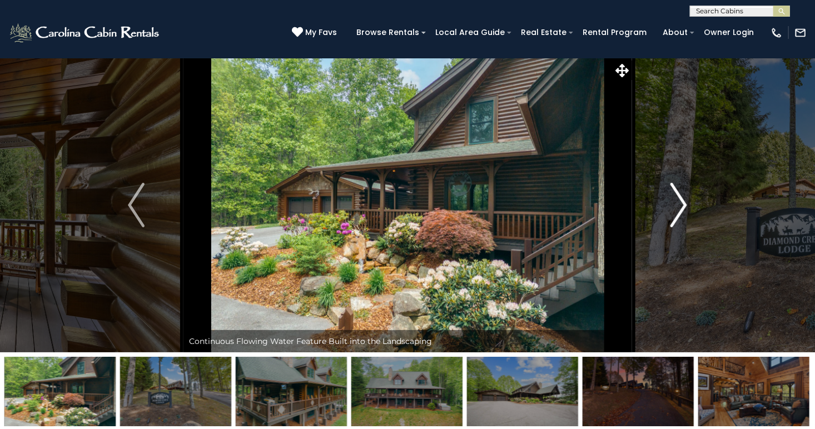
click at [679, 197] on img "Next" at bounding box center [679, 205] width 17 height 44
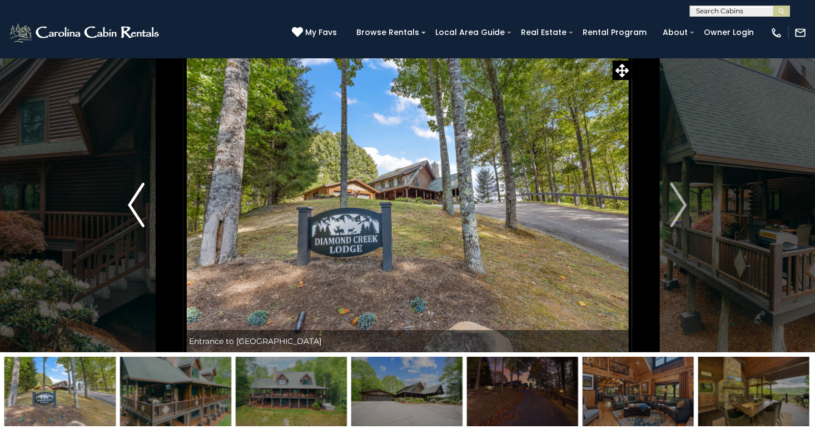
click at [130, 205] on img "Previous" at bounding box center [136, 205] width 17 height 44
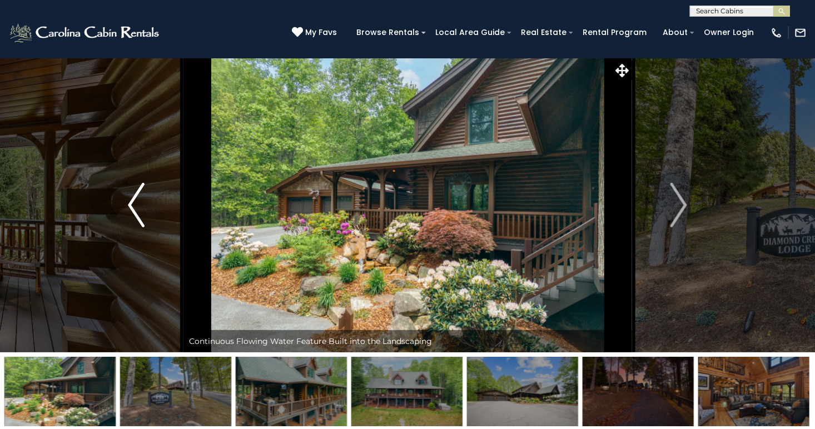
click at [139, 204] on img "Previous" at bounding box center [136, 205] width 17 height 44
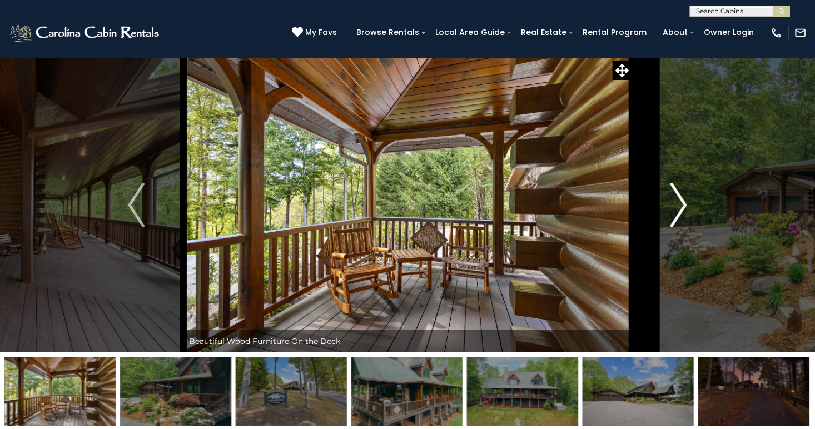
click at [679, 196] on img "Next" at bounding box center [679, 205] width 17 height 44
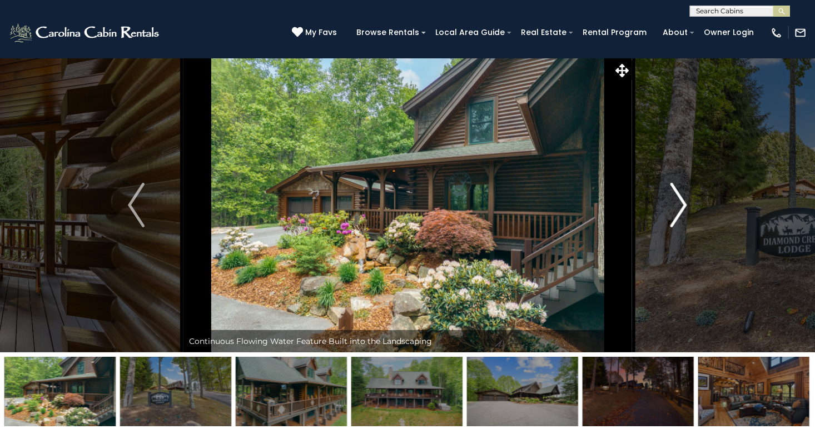
click at [674, 189] on img "Next" at bounding box center [679, 205] width 17 height 44
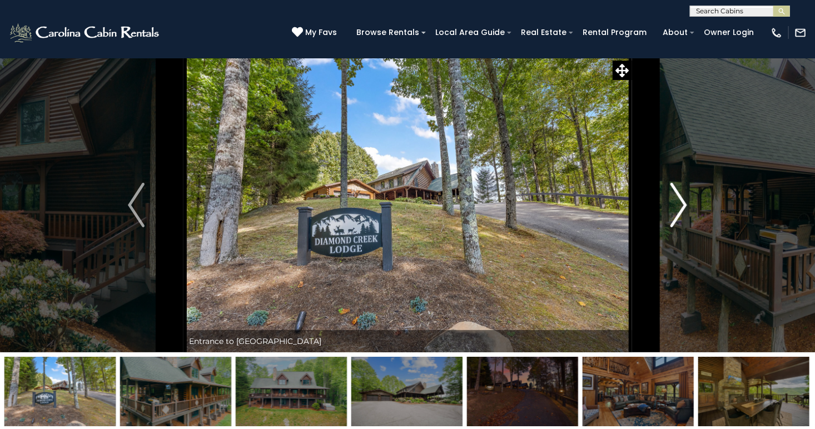
click at [680, 200] on img "Next" at bounding box center [679, 205] width 17 height 44
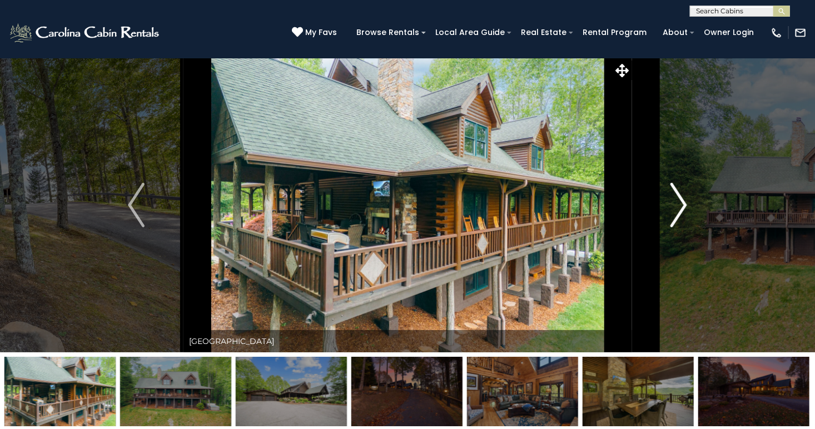
click at [679, 197] on img "Next" at bounding box center [679, 205] width 17 height 44
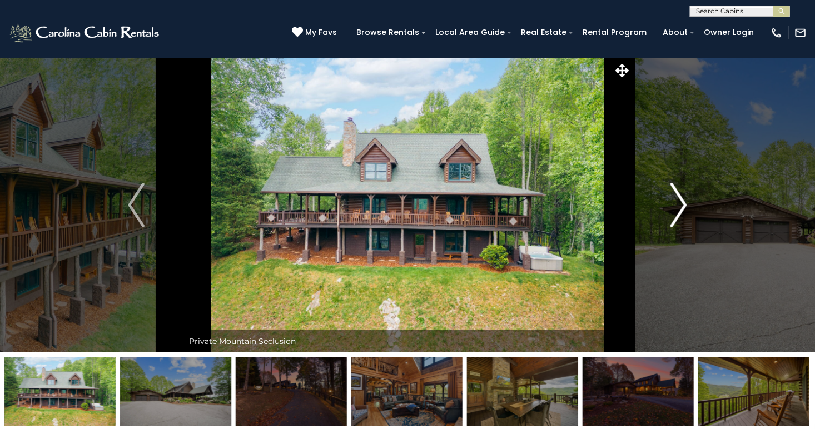
click at [679, 197] on img "Next" at bounding box center [679, 205] width 17 height 44
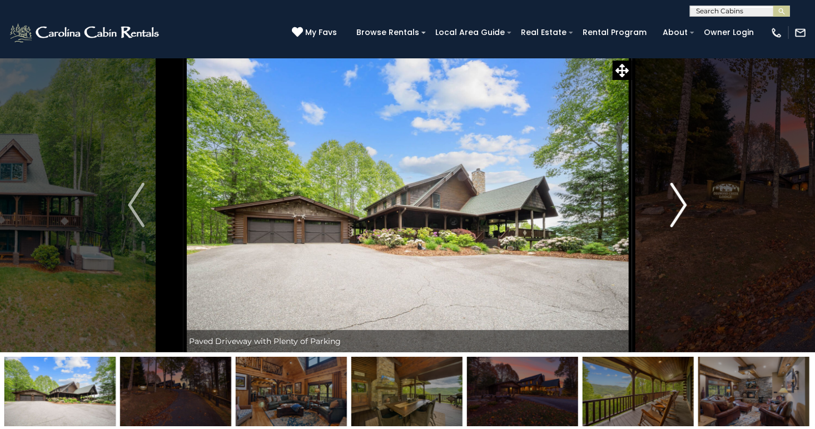
click at [679, 197] on img "Next" at bounding box center [679, 205] width 17 height 44
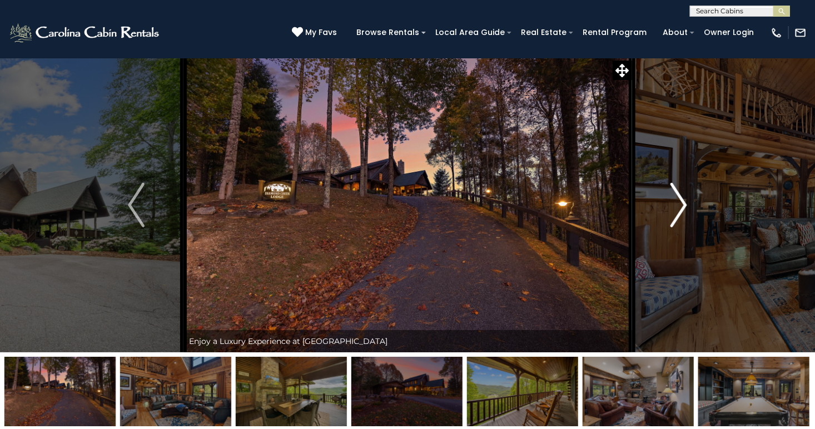
click at [680, 195] on img "Next" at bounding box center [679, 205] width 17 height 44
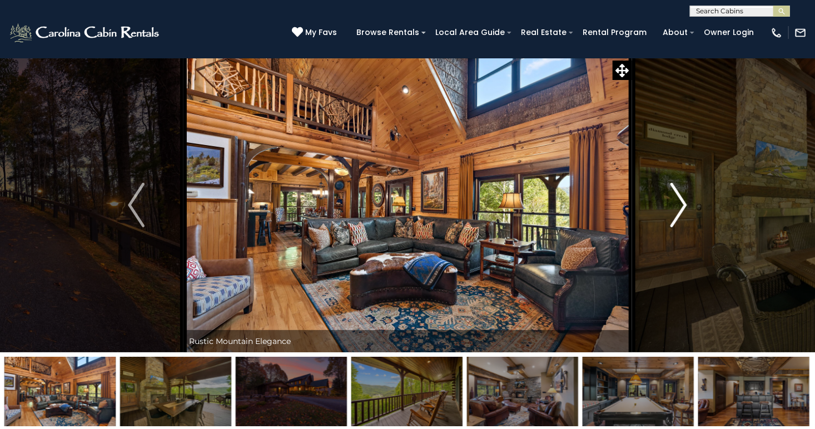
click at [680, 197] on img "Next" at bounding box center [679, 205] width 17 height 44
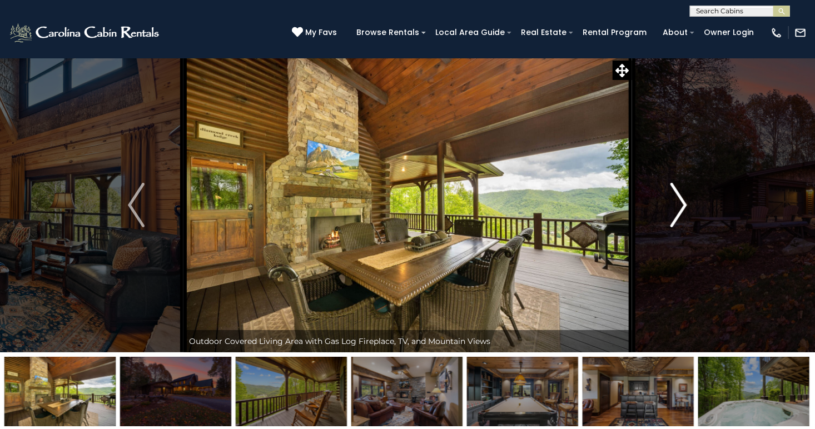
click at [680, 197] on img "Next" at bounding box center [679, 205] width 17 height 44
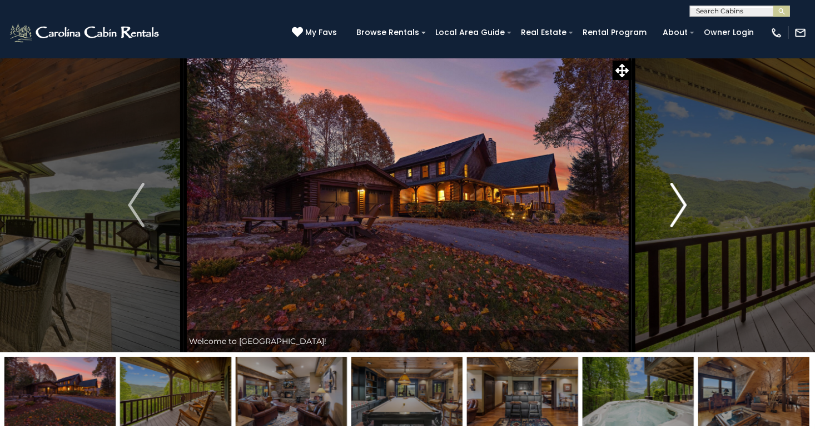
click at [680, 197] on img "Next" at bounding box center [679, 205] width 17 height 44
